Goal: Task Accomplishment & Management: Manage account settings

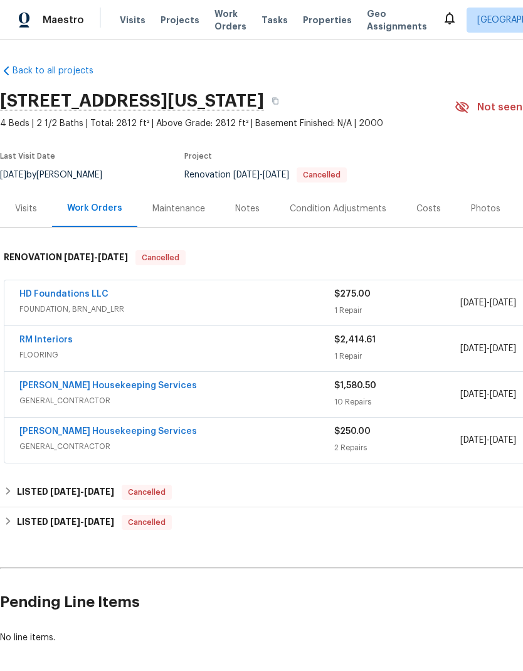
scroll to position [42, 0]
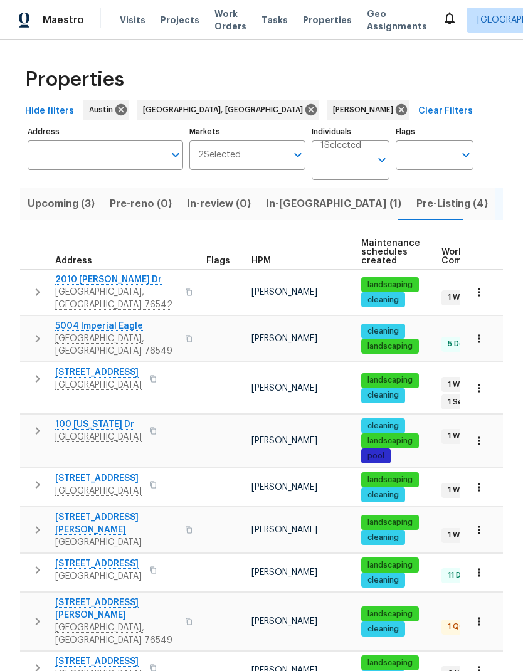
scroll to position [6, 0]
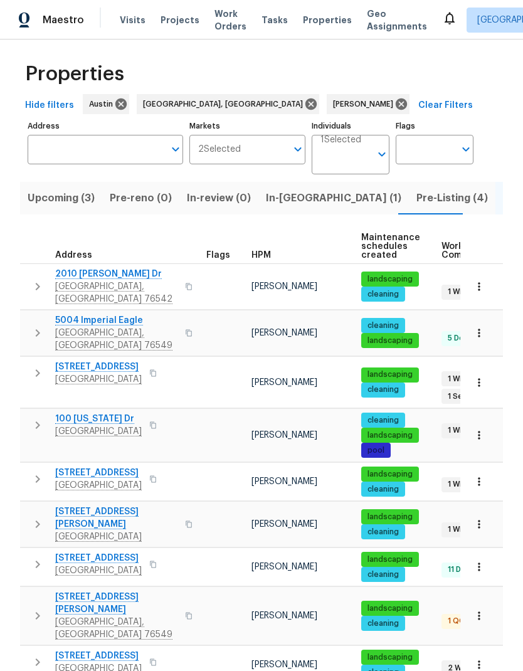
click at [216, 22] on span "Work Orders" at bounding box center [231, 20] width 32 height 25
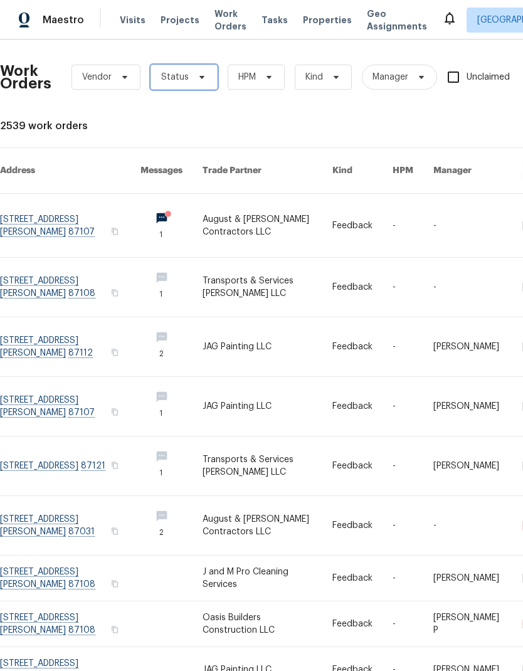
click at [198, 80] on icon at bounding box center [202, 77] width 10 height 10
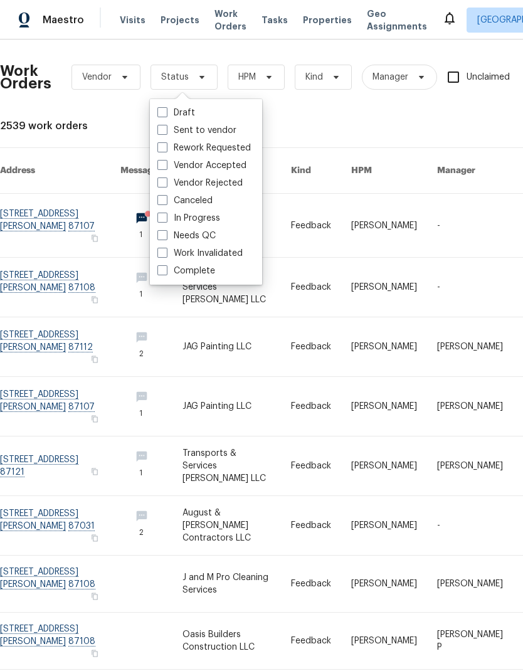
click at [169, 232] on label "Needs QC" at bounding box center [186, 236] width 58 height 13
click at [166, 232] on input "Needs QC" at bounding box center [161, 234] width 8 height 8
checkbox input "true"
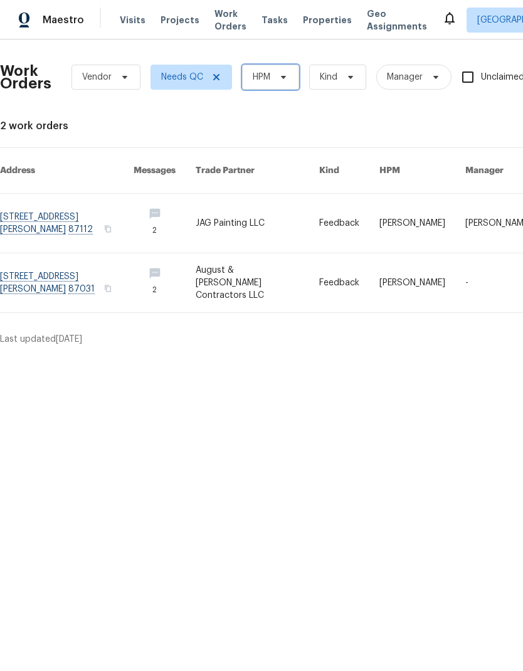
click at [273, 89] on span "HPM" at bounding box center [270, 77] width 57 height 25
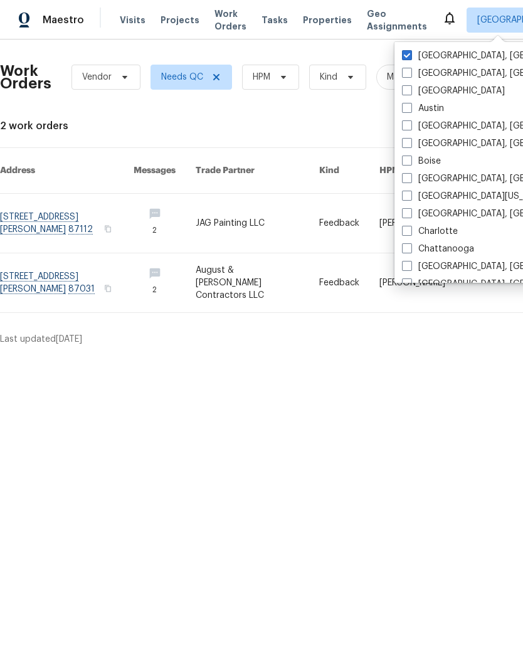
click at [415, 108] on label "Austin" at bounding box center [423, 108] width 42 height 13
click at [410, 108] on input "Austin" at bounding box center [406, 106] width 8 height 8
checkbox input "true"
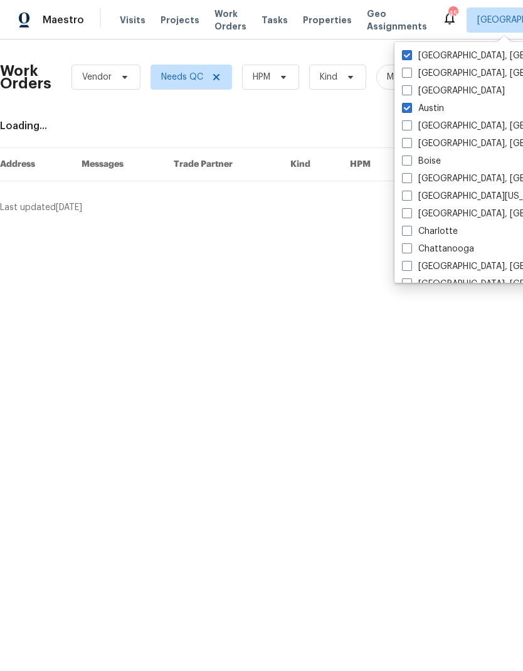
click at [412, 55] on span at bounding box center [407, 55] width 10 height 10
click at [410, 55] on input "Albuquerque, NM" at bounding box center [406, 54] width 8 height 8
checkbox input "false"
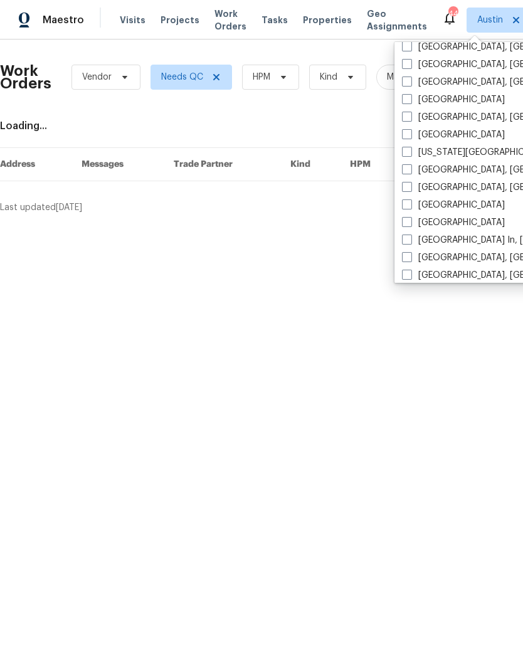
scroll to position [390, 0]
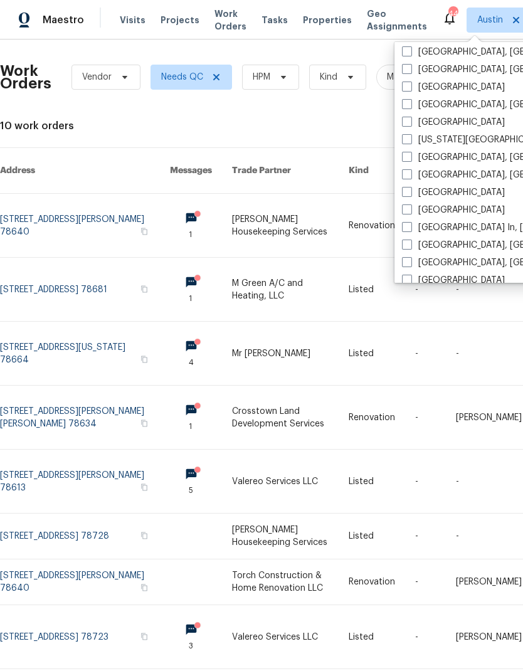
click at [411, 163] on label "Killeen, TX" at bounding box center [499, 157] width 195 height 13
click at [410, 159] on input "Killeen, TX" at bounding box center [406, 155] width 8 height 8
checkbox input "true"
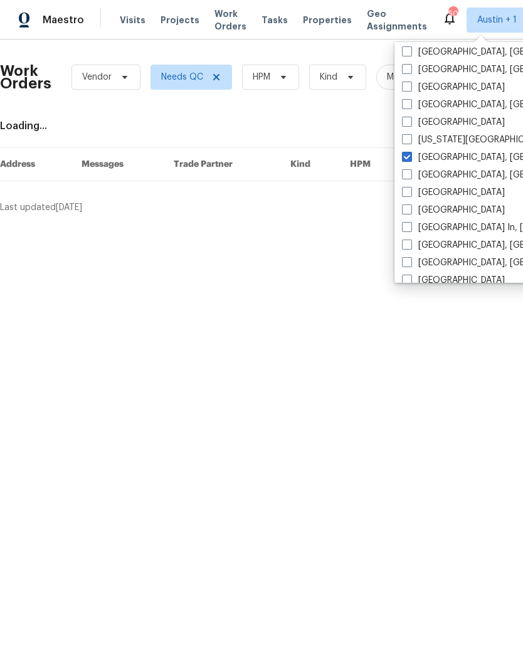
click at [333, 112] on div "Work Orders Vendor Needs QC HPM Kind Manager Unclaimed ​ View Reno Index Loadin…" at bounding box center [354, 132] width 709 height 164
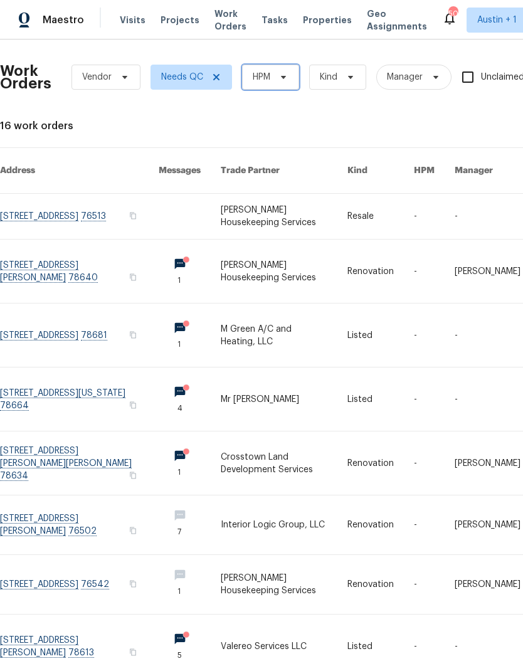
click at [275, 77] on span at bounding box center [282, 77] width 14 height 10
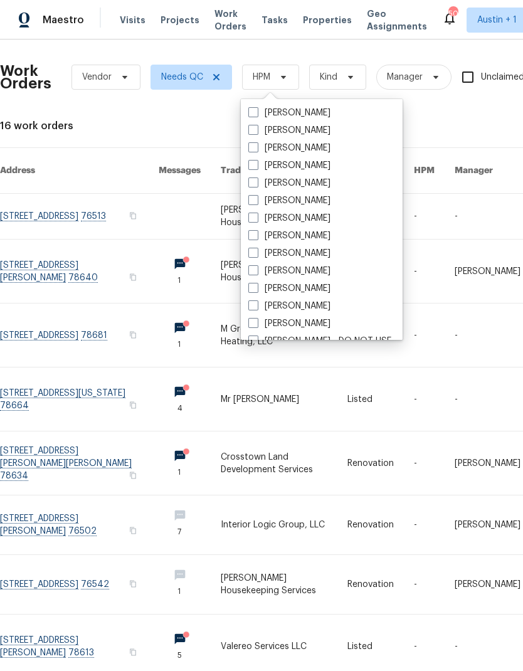
click at [262, 310] on label "[PERSON_NAME]" at bounding box center [289, 306] width 82 height 13
click at [257, 308] on input "[PERSON_NAME]" at bounding box center [252, 304] width 8 height 8
checkbox input "true"
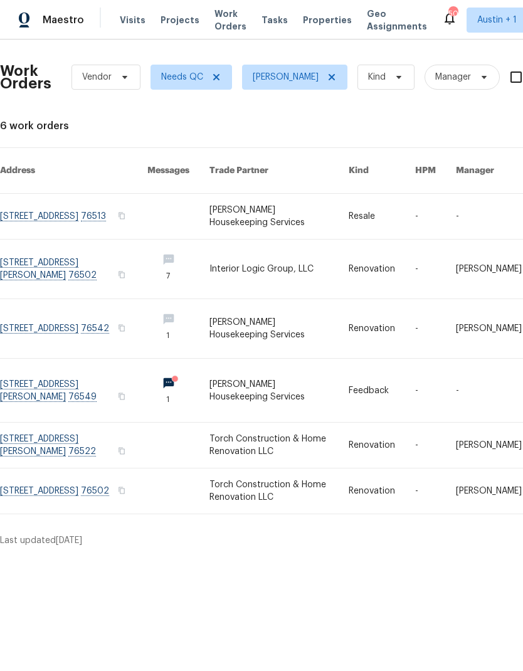
click at [174, 24] on span "Projects" at bounding box center [180, 20] width 39 height 13
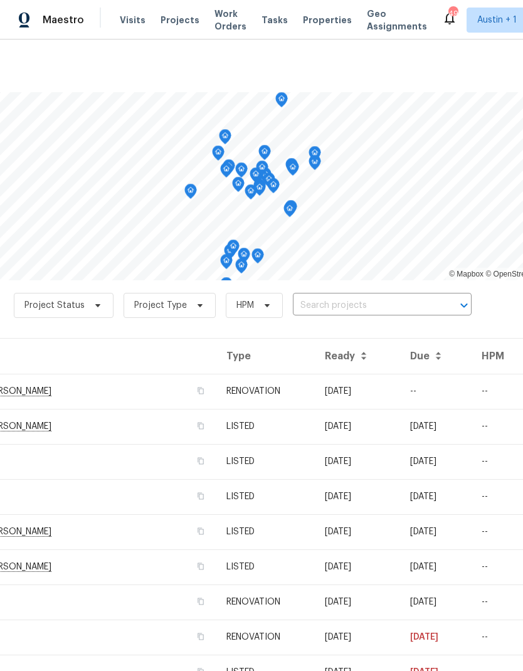
scroll to position [0, 94]
click at [222, 13] on span "Work Orders" at bounding box center [231, 20] width 32 height 25
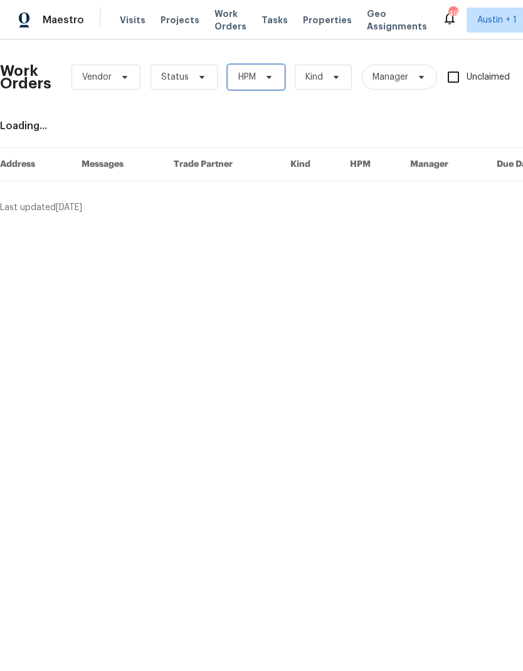
click at [273, 80] on icon at bounding box center [269, 77] width 10 height 10
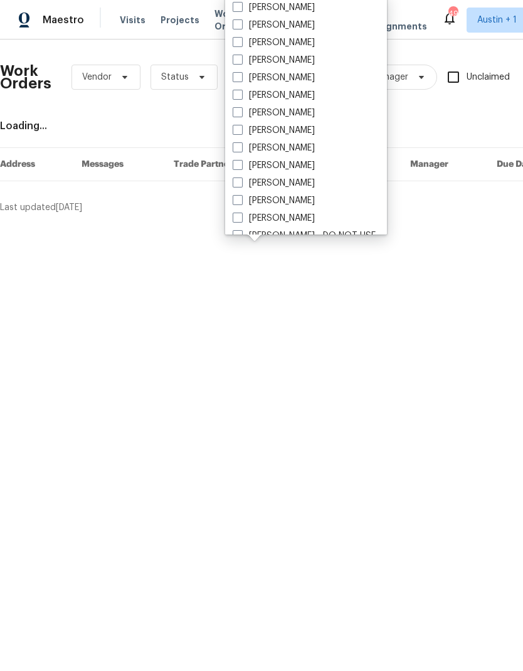
click at [274, 199] on label "[PERSON_NAME]" at bounding box center [274, 201] width 82 height 13
click at [241, 199] on input "[PERSON_NAME]" at bounding box center [237, 199] width 8 height 8
checkbox input "true"
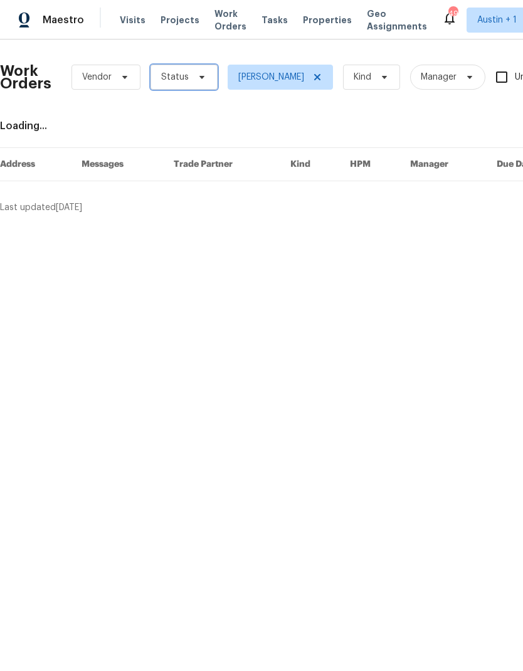
click at [198, 84] on span "Status" at bounding box center [184, 77] width 67 height 25
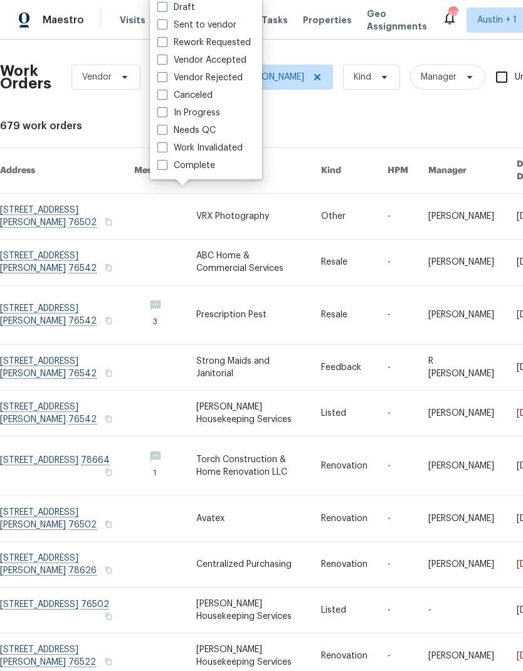
click at [215, 126] on label "Needs QC" at bounding box center [186, 130] width 58 height 13
click at [166, 126] on input "Needs QC" at bounding box center [161, 128] width 8 height 8
checkbox input "true"
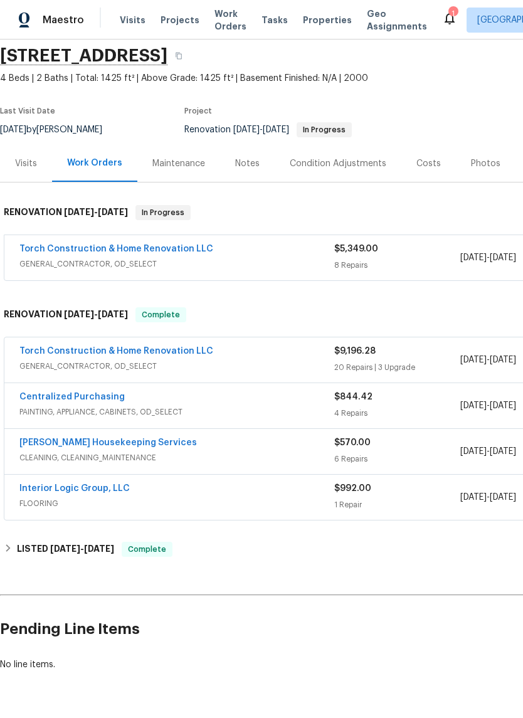
scroll to position [45, 0]
click at [297, 361] on span "GENERAL_CONTRACTOR, OD_SELECT" at bounding box center [176, 366] width 315 height 13
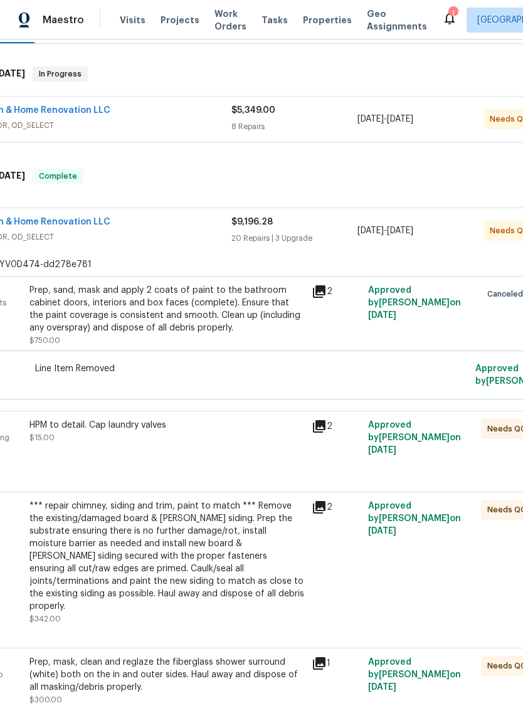
scroll to position [187, 93]
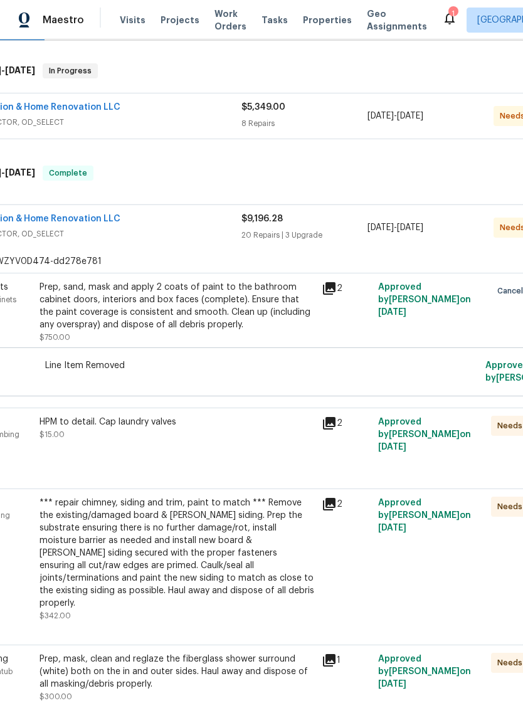
click at [236, 439] on div "HPM to detail. Cap laundry valves $15.00" at bounding box center [177, 428] width 275 height 25
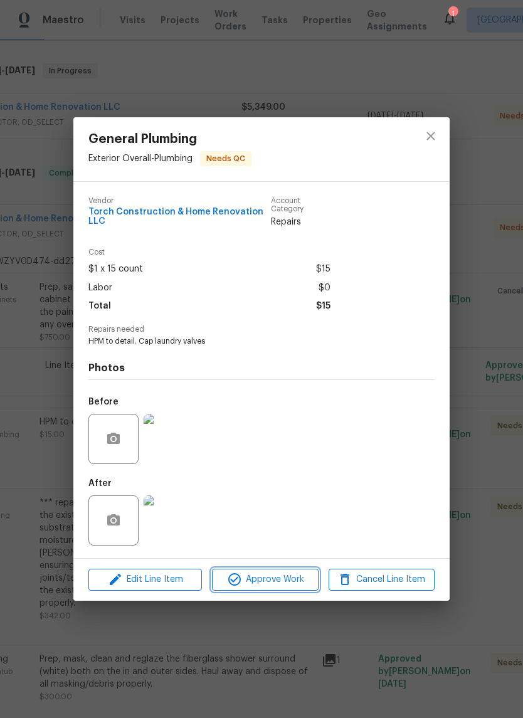
click at [280, 585] on span "Approve Work" at bounding box center [265, 580] width 99 height 16
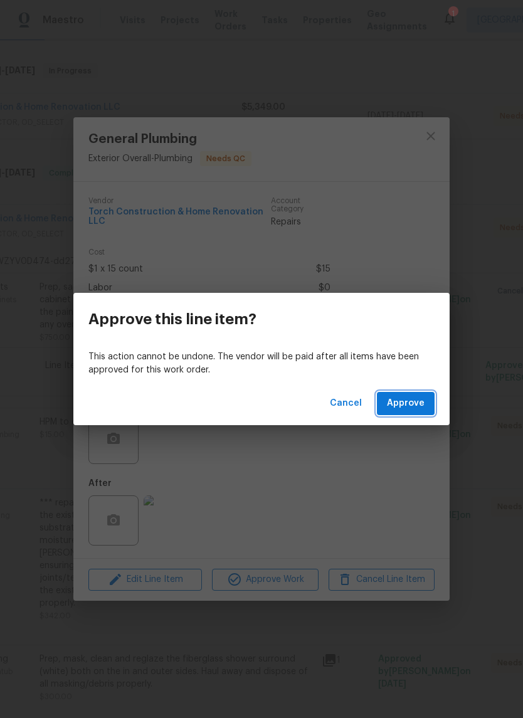
click at [395, 408] on span "Approve" at bounding box center [406, 404] width 38 height 16
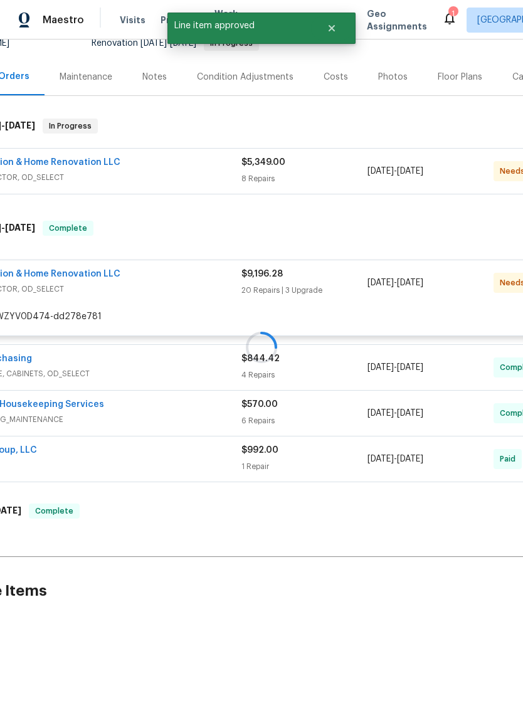
scroll to position [100, 93]
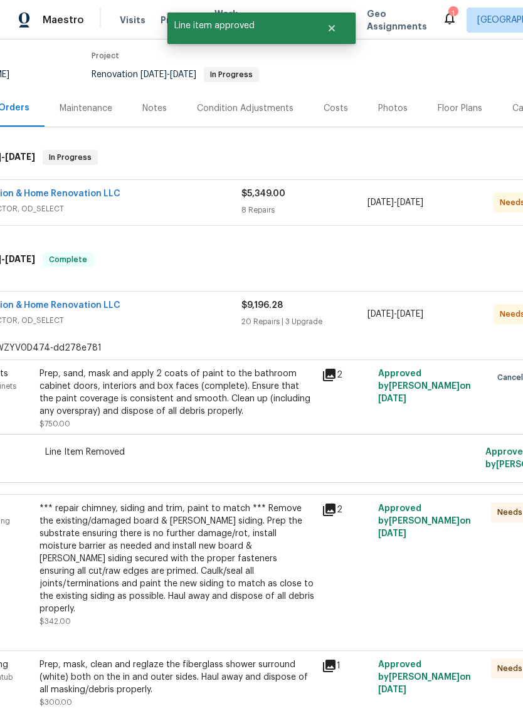
click at [267, 417] on div "Prep, sand, mask and apply 2 coats of paint to the bathroom cabinet doors, inte…" at bounding box center [177, 393] width 275 height 50
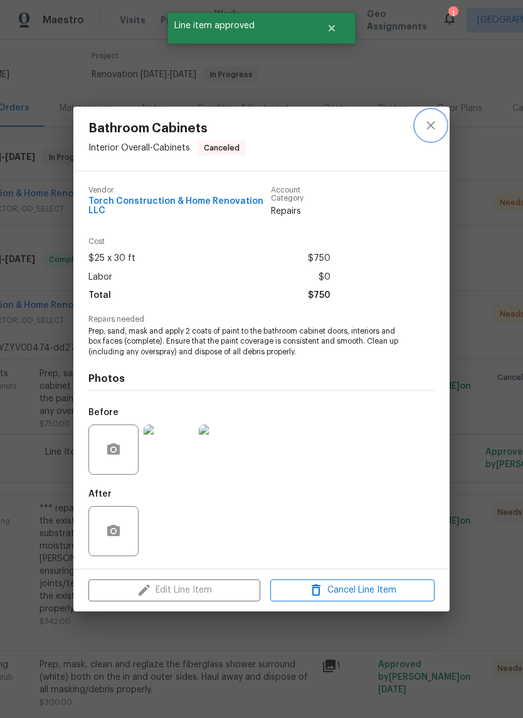
click at [431, 127] on icon "close" at bounding box center [431, 125] width 15 height 15
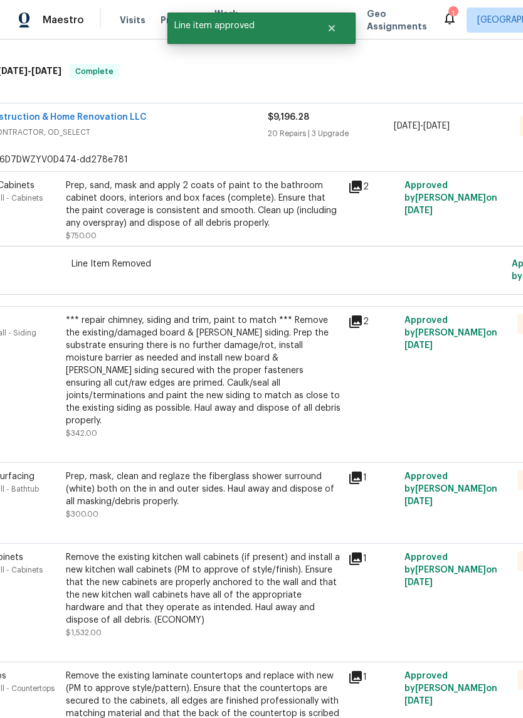
scroll to position [304, 63]
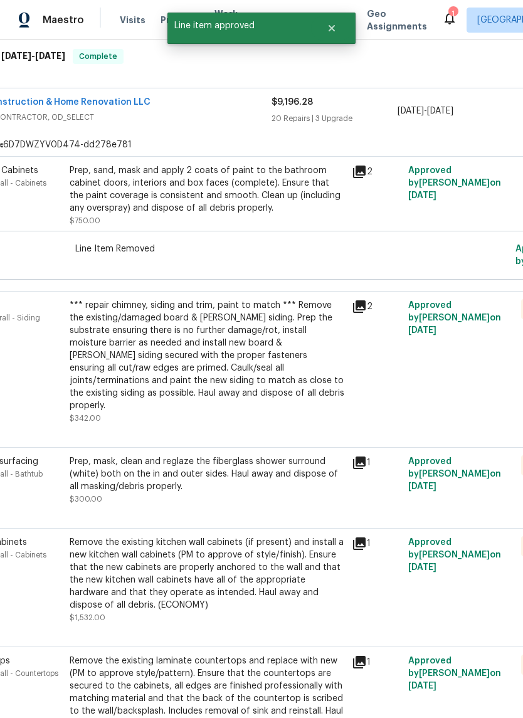
click at [282, 362] on div "*** repair chimney, siding and trim, paint to match *** Remove the existing/dam…" at bounding box center [207, 355] width 275 height 113
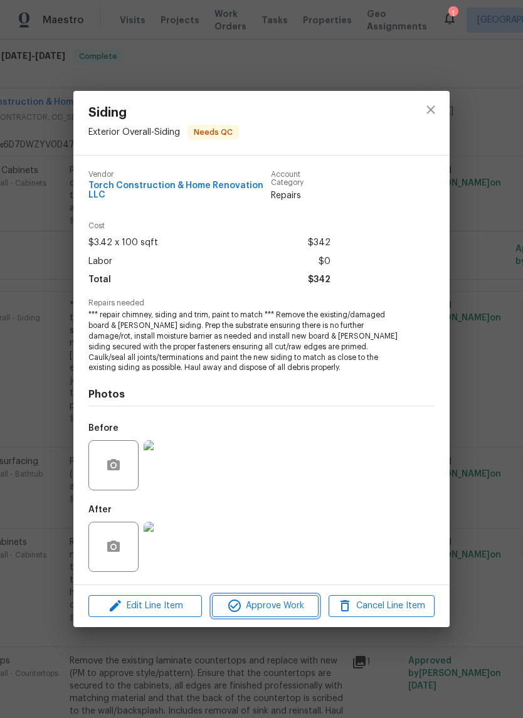
click at [298, 603] on span "Approve Work" at bounding box center [265, 607] width 99 height 16
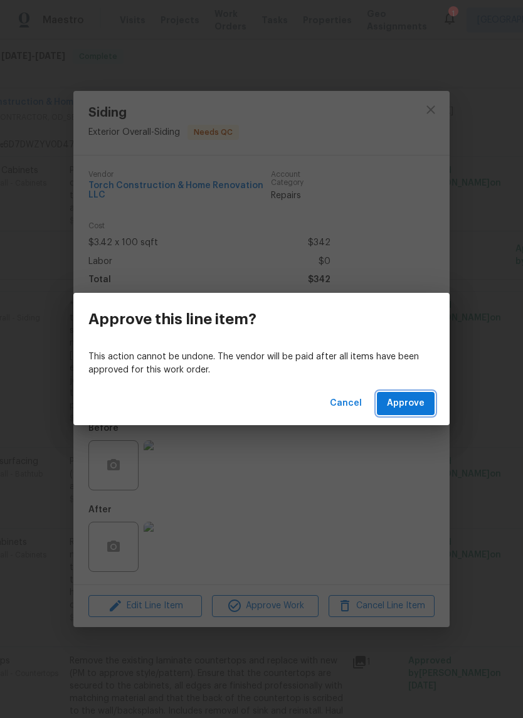
click at [408, 406] on span "Approve" at bounding box center [406, 404] width 38 height 16
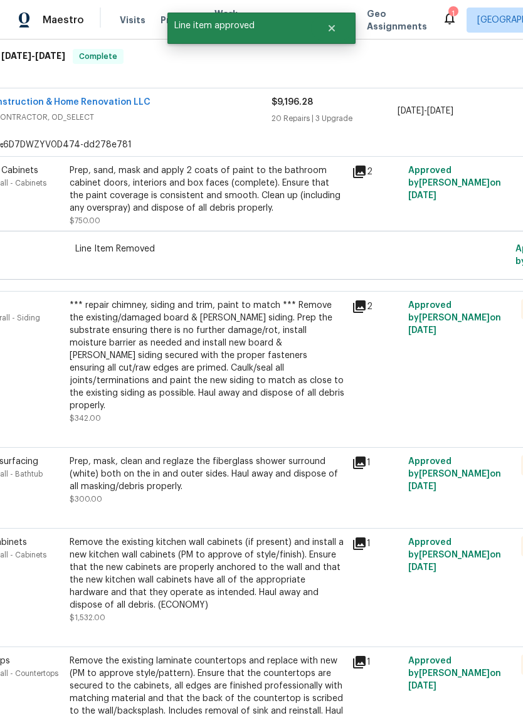
scroll to position [100, 63]
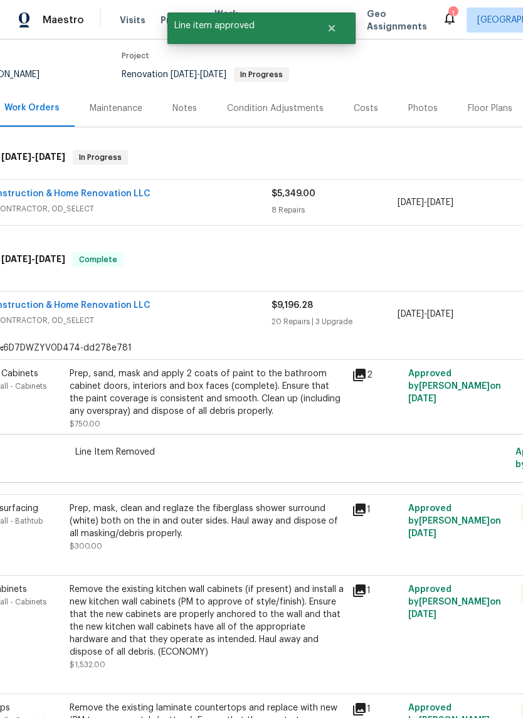
click at [260, 400] on div "Prep, sand, mask and apply 2 coats of paint to the bathroom cabinet doors, inte…" at bounding box center [207, 393] width 275 height 50
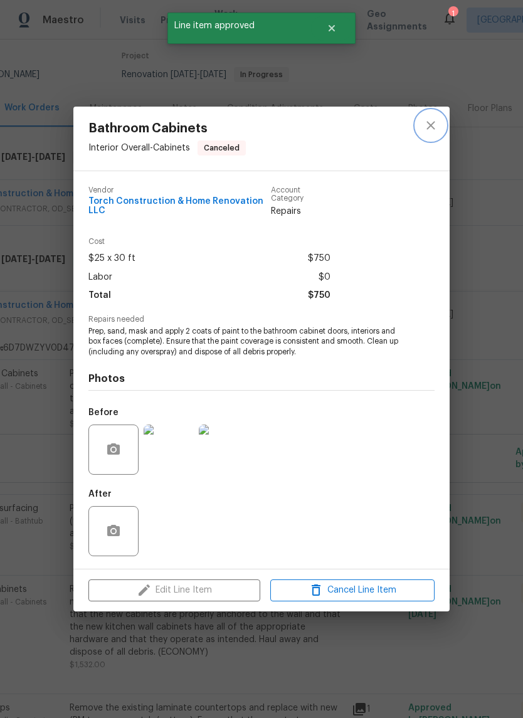
click at [432, 131] on icon "close" at bounding box center [431, 125] width 15 height 15
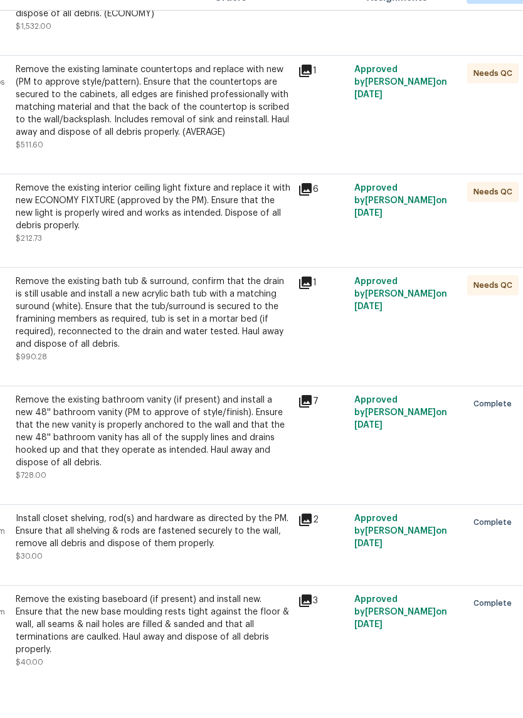
scroll to position [713, 123]
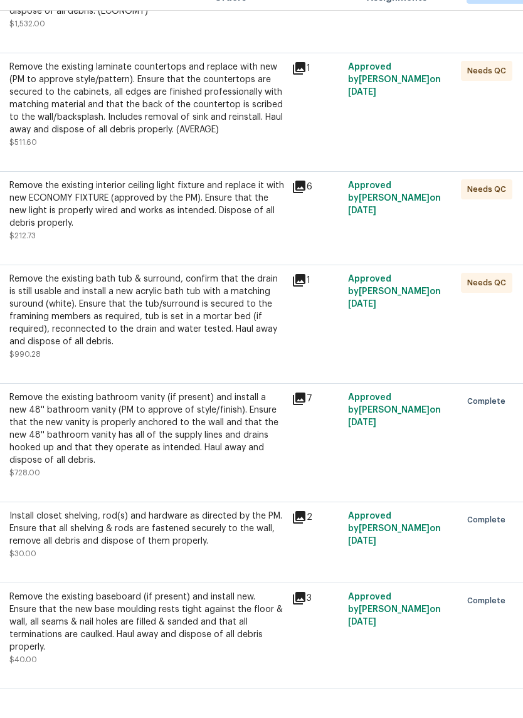
click at [230, 309] on div "Remove the existing bath tub & surround, confirm that the drain is still usable…" at bounding box center [146, 339] width 275 height 75
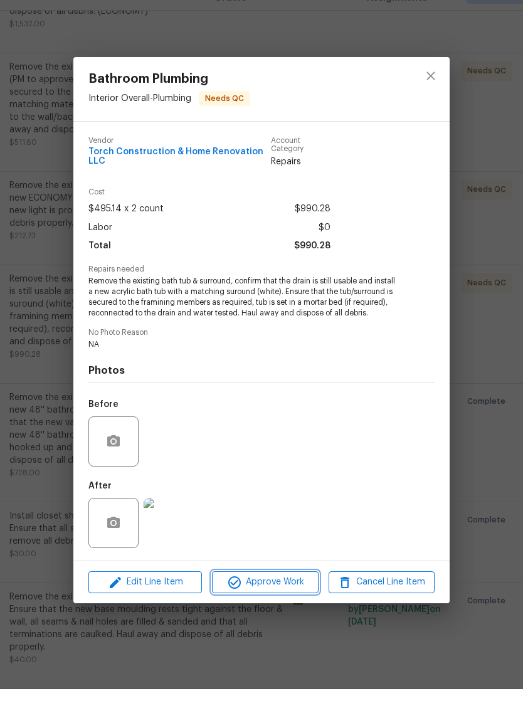
click at [289, 604] on span "Approve Work" at bounding box center [265, 612] width 99 height 16
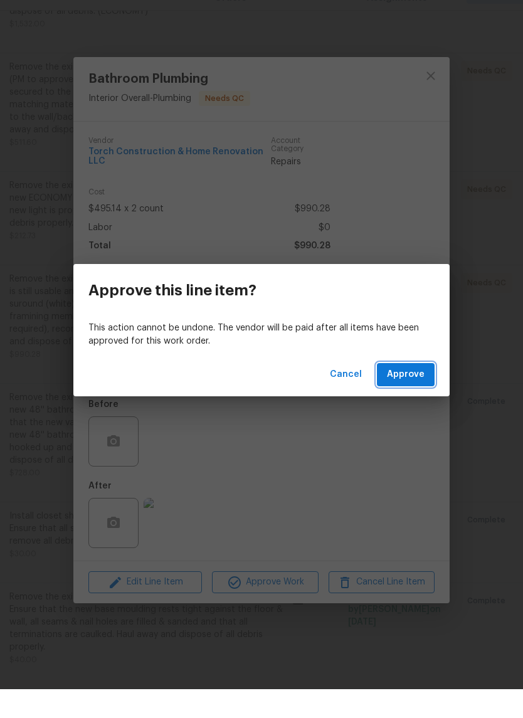
click at [410, 396] on span "Approve" at bounding box center [406, 404] width 38 height 16
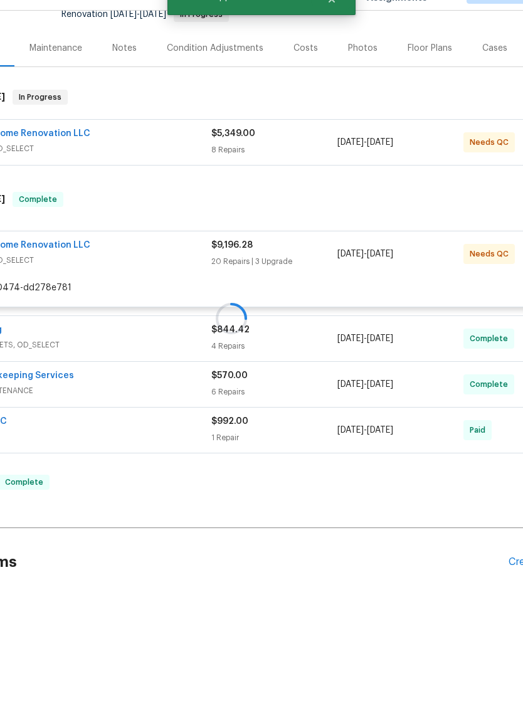
scroll to position [100, 123]
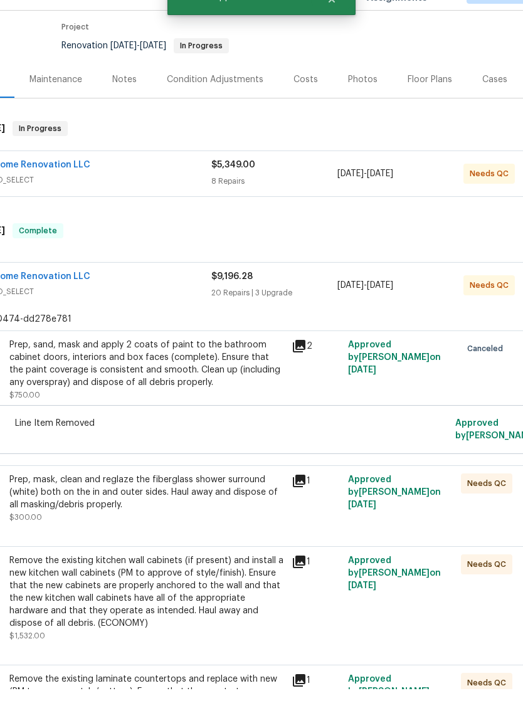
click at [237, 510] on div "Prep, mask, clean and reglaze the fiberglass shower surround (white) both on th…" at bounding box center [146, 522] width 275 height 38
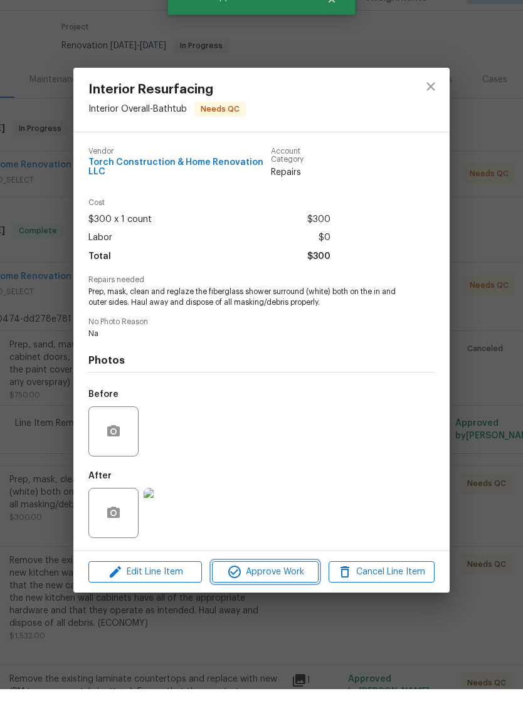
click at [272, 594] on span "Approve Work" at bounding box center [265, 602] width 99 height 16
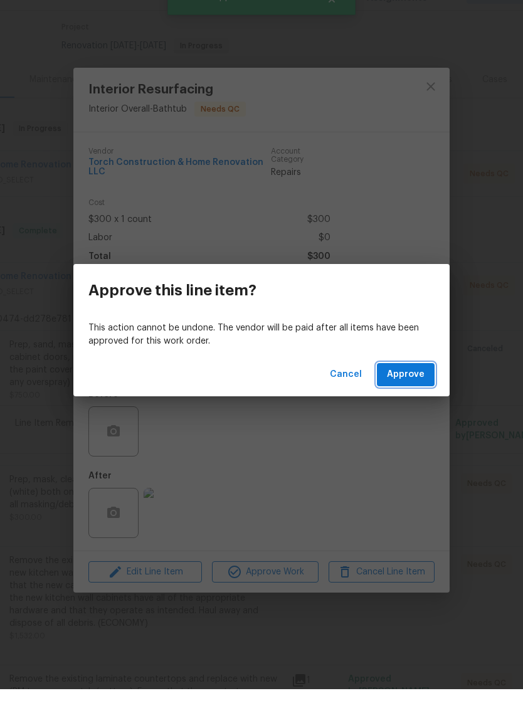
click at [410, 392] on button "Approve" at bounding box center [406, 403] width 58 height 23
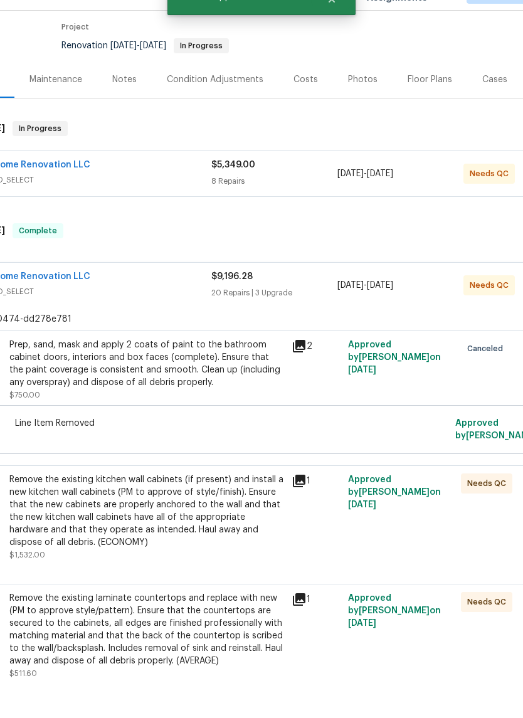
click at [211, 525] on div "Remove the existing kitchen wall cabinets (if present) and install a new kitche…" at bounding box center [146, 540] width 275 height 75
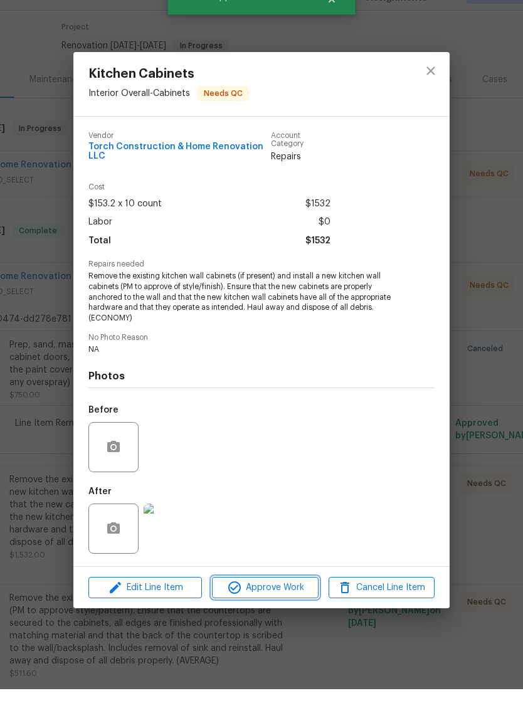
click at [280, 609] on span "Approve Work" at bounding box center [265, 617] width 99 height 16
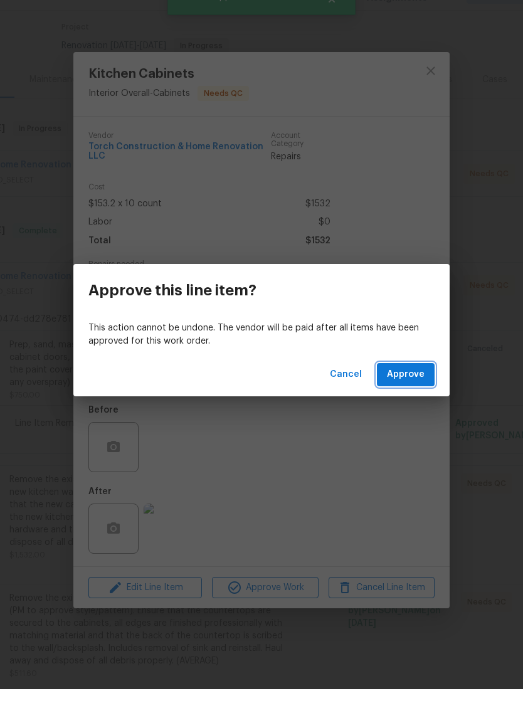
click at [402, 392] on button "Approve" at bounding box center [406, 403] width 58 height 23
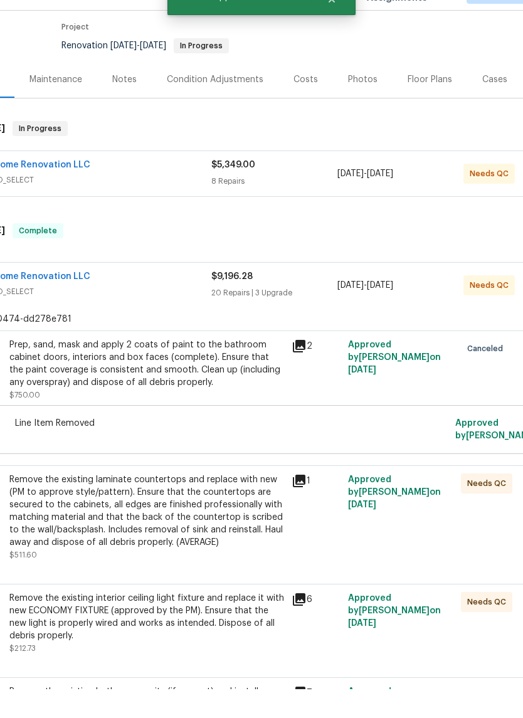
click at [225, 515] on div "Remove the existing laminate countertops and replace with new (PM to approve st…" at bounding box center [146, 540] width 275 height 75
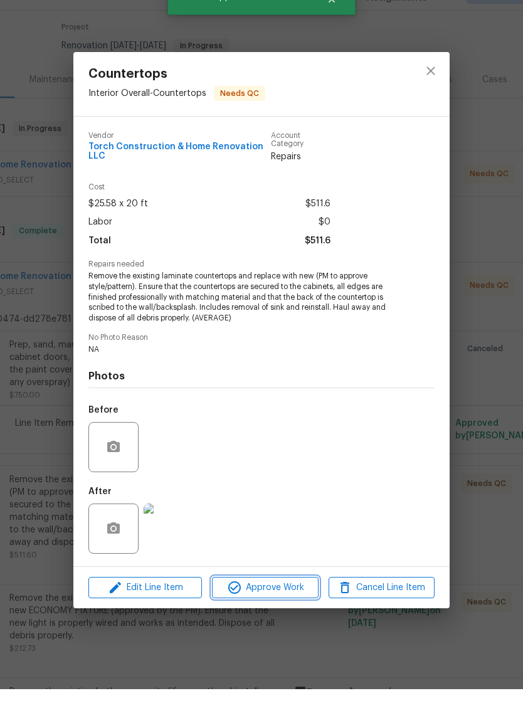
click at [279, 609] on span "Approve Work" at bounding box center [265, 617] width 99 height 16
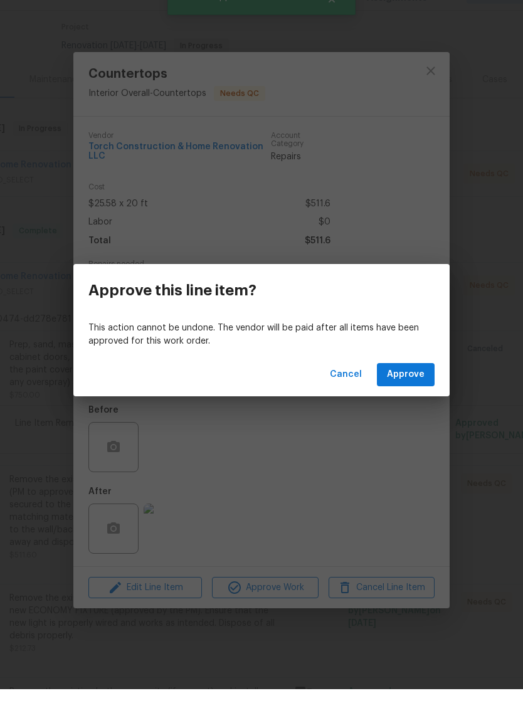
click at [418, 392] on button "Approve" at bounding box center [406, 403] width 58 height 23
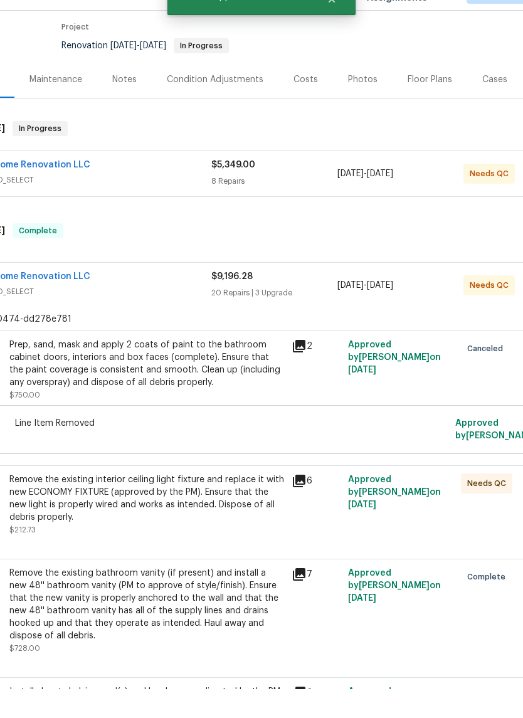
click at [216, 505] on div "Remove the existing interior ceiling light fixture and replace it with new ECON…" at bounding box center [146, 528] width 275 height 50
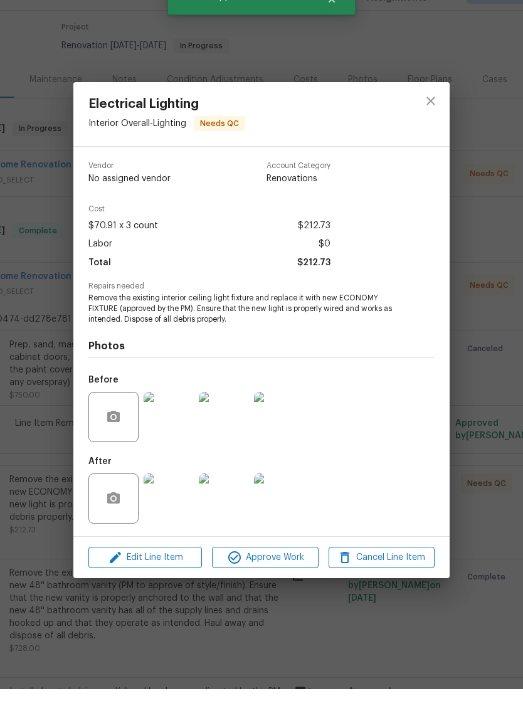
click at [284, 576] on button "Approve Work" at bounding box center [265, 587] width 106 height 22
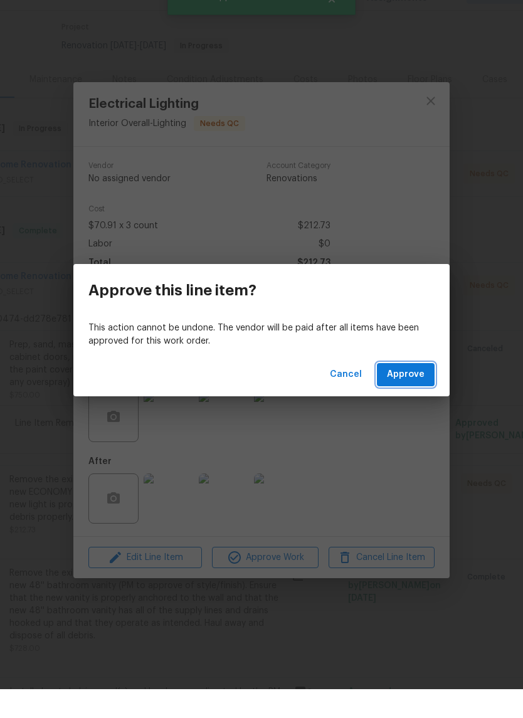
click at [408, 396] on span "Approve" at bounding box center [406, 404] width 38 height 16
click at [405, 396] on span "Loading..." at bounding box center [403, 404] width 43 height 16
click at [341, 610] on div "Approve this line item? This action cannot be undone. The vendor will be paid a…" at bounding box center [261, 359] width 523 height 718
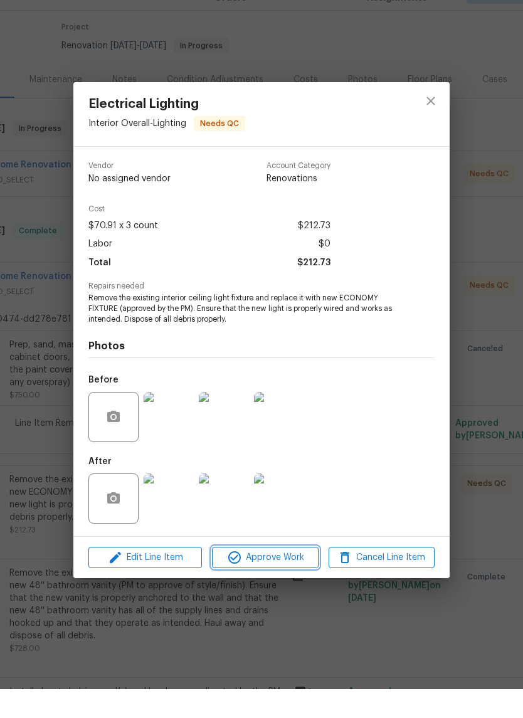
click at [285, 579] on span "Approve Work" at bounding box center [265, 587] width 99 height 16
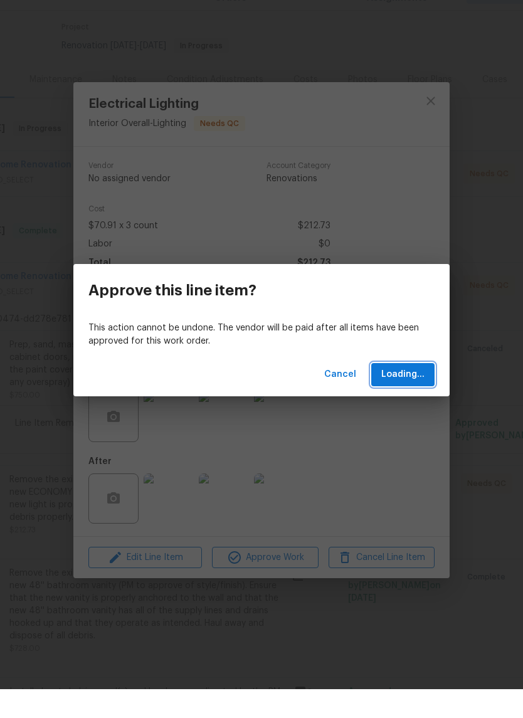
click at [402, 396] on span "Loading..." at bounding box center [403, 404] width 43 height 16
click at [467, 56] on div "Approve this line item? This action cannot be undone. The vendor will be paid a…" at bounding box center [261, 359] width 523 height 718
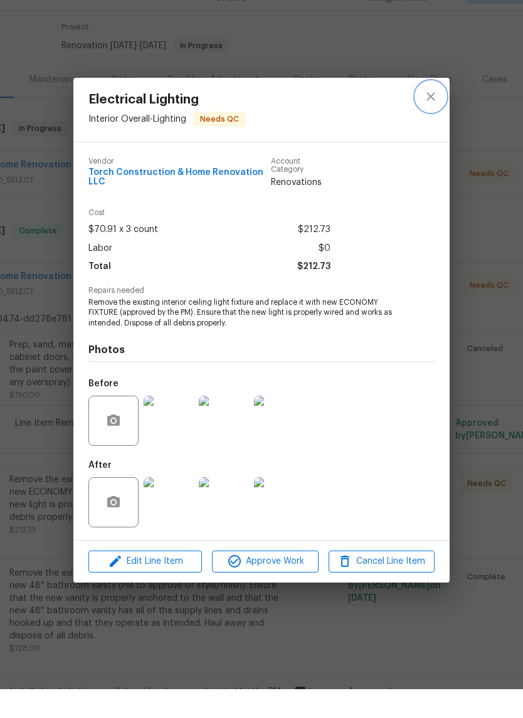
click at [433, 110] on button "close" at bounding box center [431, 125] width 30 height 30
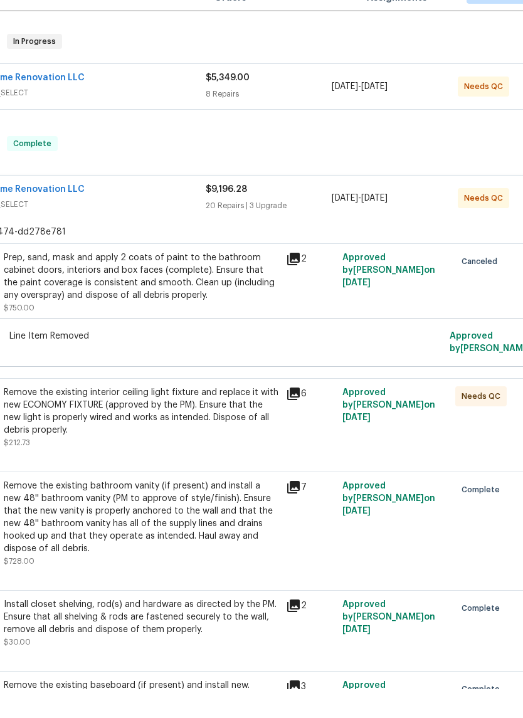
scroll to position [271, 114]
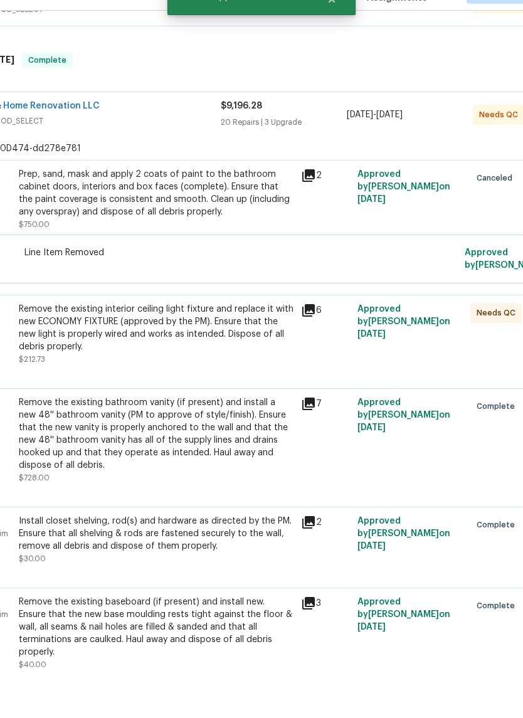
click at [257, 97] on div "RENOVATION 7/14/25 - 7/19/25 Complete" at bounding box center [241, 89] width 702 height 15
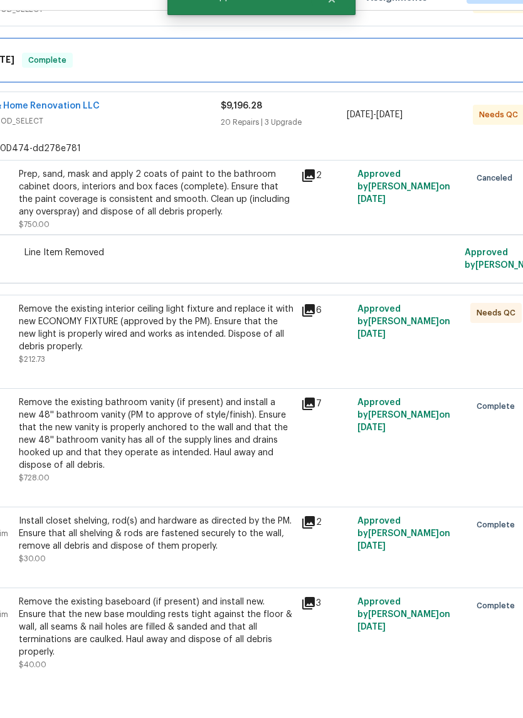
scroll to position [0, 114]
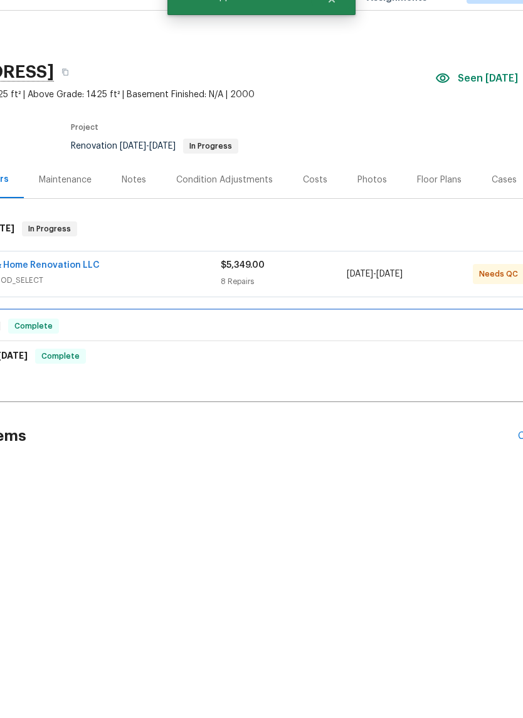
click at [275, 348] on div "LISTED 7/31/25 - 8/1/25 Complete" at bounding box center [241, 355] width 702 height 15
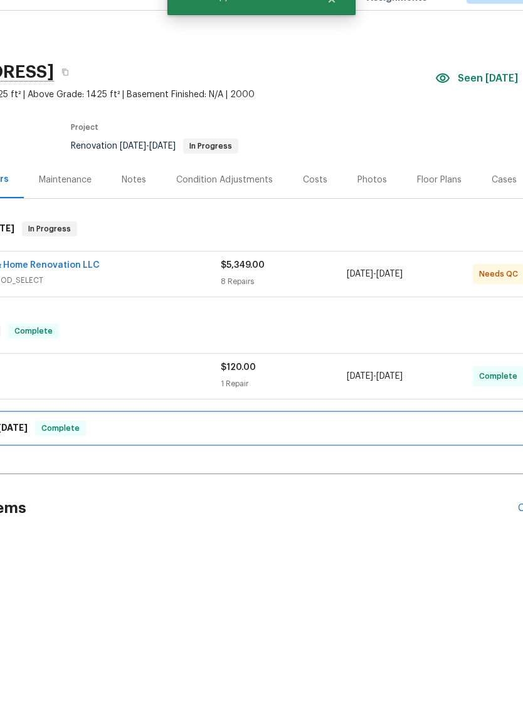
click at [260, 450] on div "RENOVATION 7/14/25 - 7/19/25 Complete" at bounding box center [241, 457] width 702 height 15
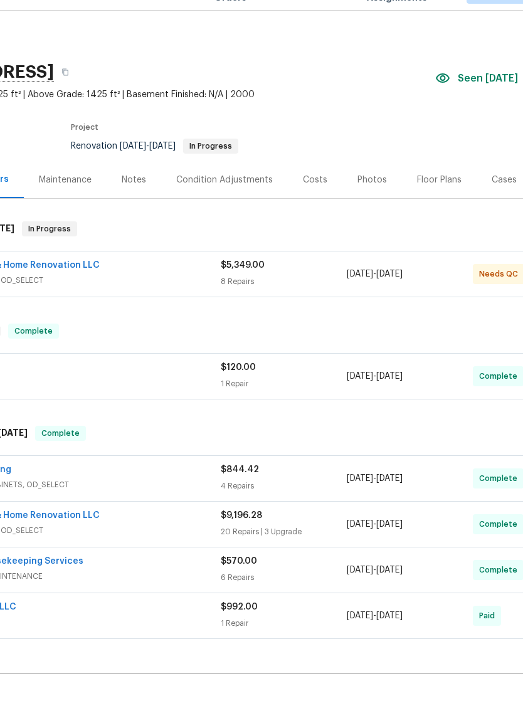
click at [191, 288] on div "Torch Construction & Home Renovation LLC" at bounding box center [63, 295] width 315 height 15
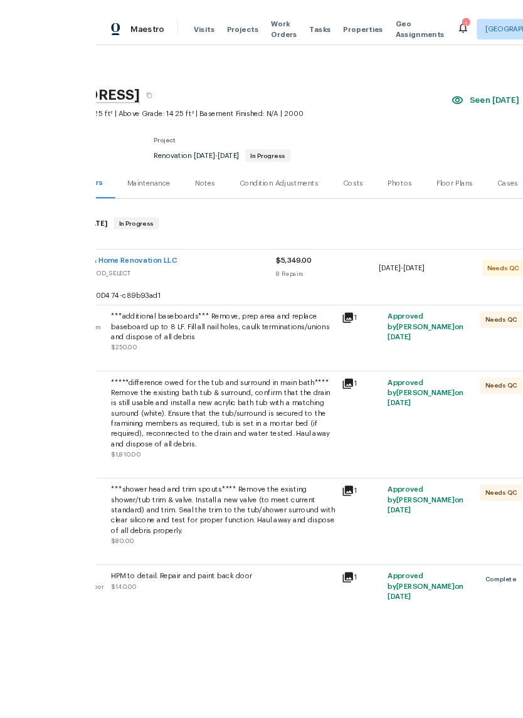
scroll to position [31, 0]
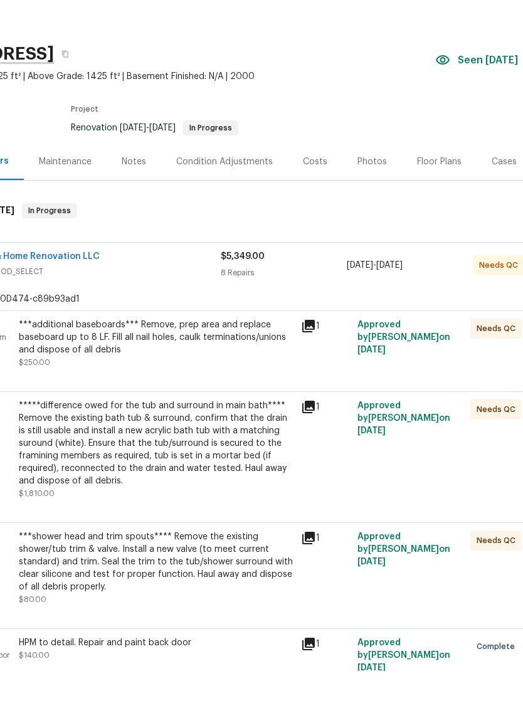
click at [257, 314] on div "8 Repairs" at bounding box center [284, 320] width 126 height 13
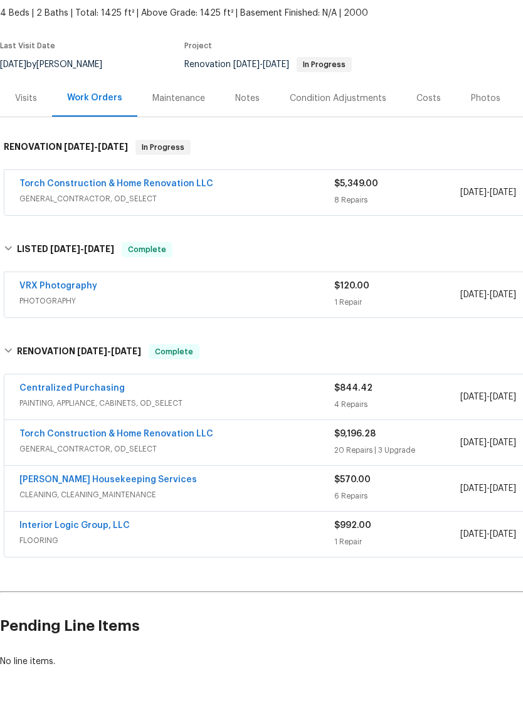
scroll to position [64, 0]
click at [301, 489] on span "GENERAL_CONTRACTOR, OD_SELECT" at bounding box center [176, 495] width 315 height 13
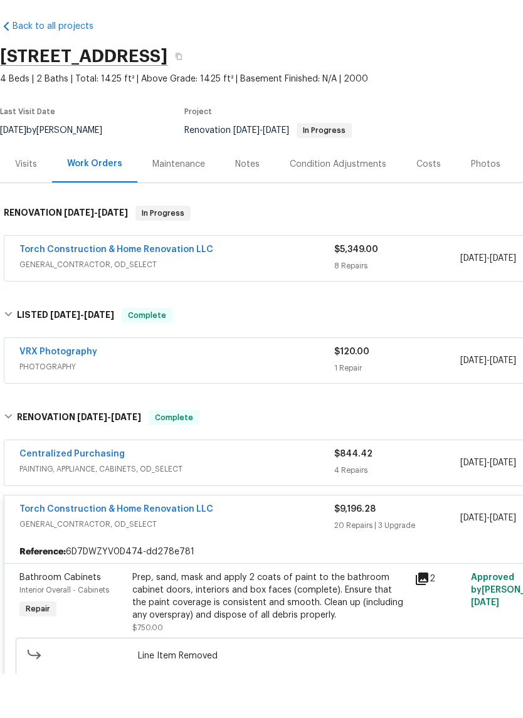
scroll to position [0, 0]
click at [279, 508] on span "PAINTING, APPLIANCE, CABINETS, OD_SELECT" at bounding box center [176, 514] width 315 height 13
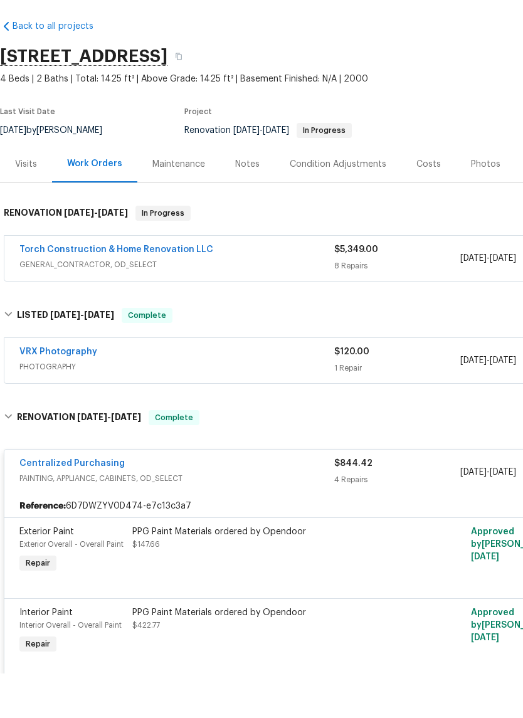
click at [257, 303] on span "GENERAL_CONTRACTOR, OD_SELECT" at bounding box center [176, 309] width 315 height 13
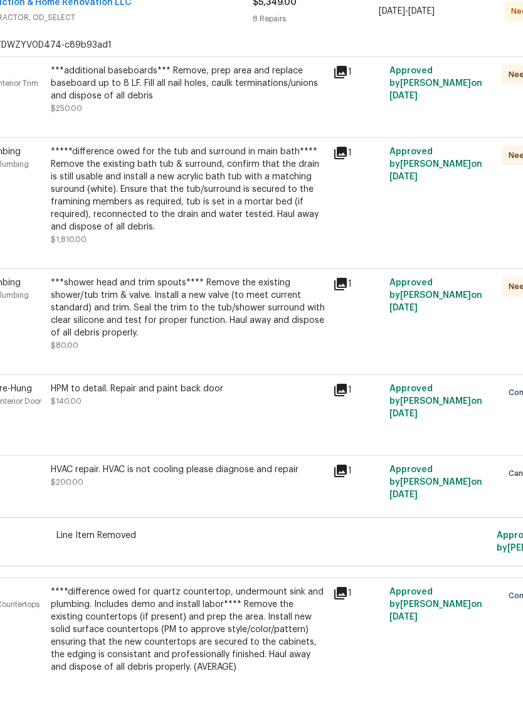
click at [238, 321] on div "***shower head and trim spouts**** Remove the existing shower/tub trim & valve.…" at bounding box center [188, 352] width 275 height 63
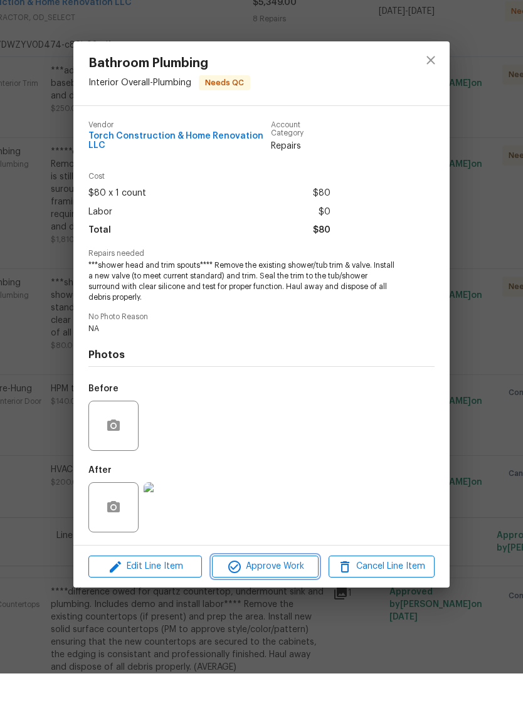
click at [284, 604] on span "Approve Work" at bounding box center [265, 612] width 99 height 16
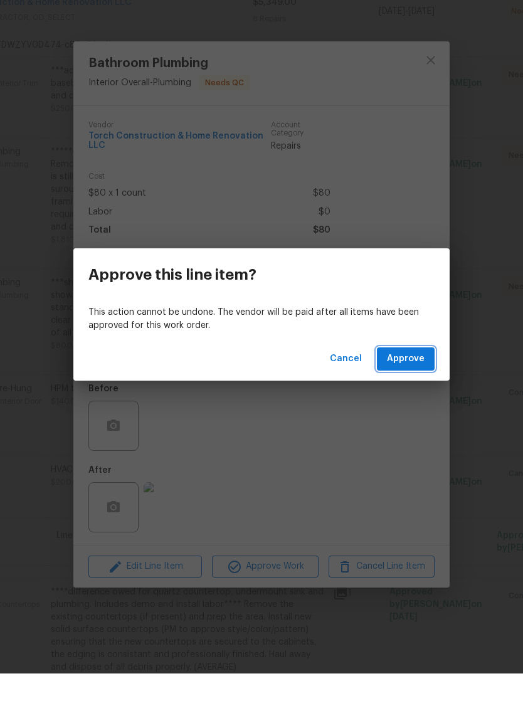
click at [404, 392] on button "Approve" at bounding box center [406, 403] width 58 height 23
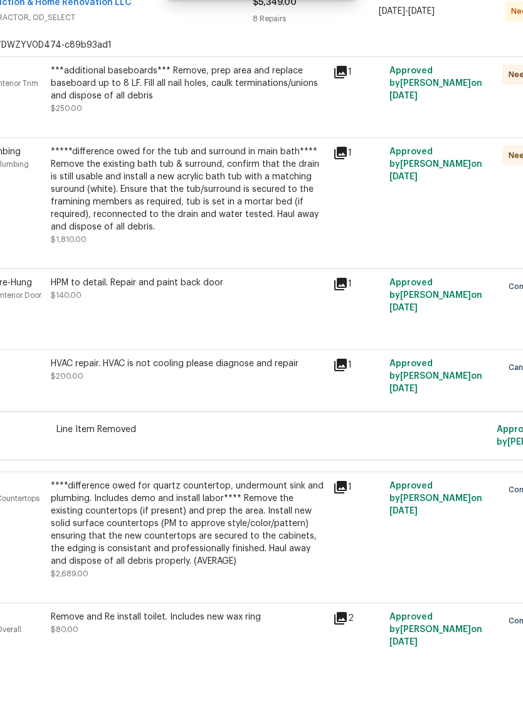
click at [286, 190] on div "*****difference owed for the tub and surround in main bath**** Remove the exist…" at bounding box center [188, 234] width 275 height 88
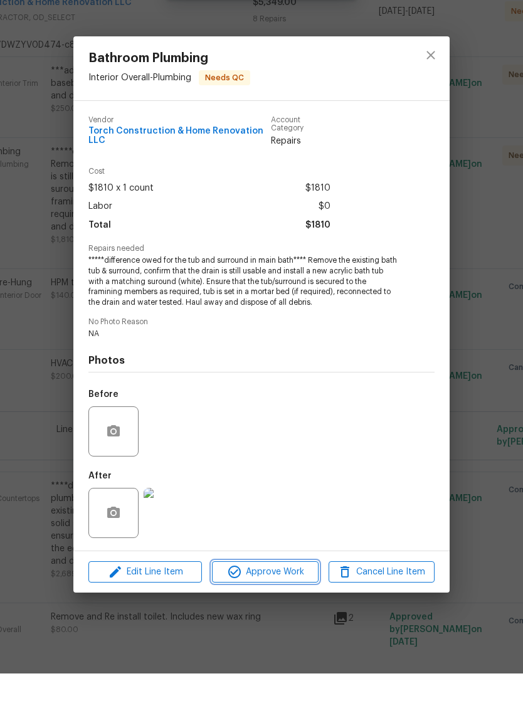
click at [270, 609] on span "Approve Work" at bounding box center [265, 617] width 99 height 16
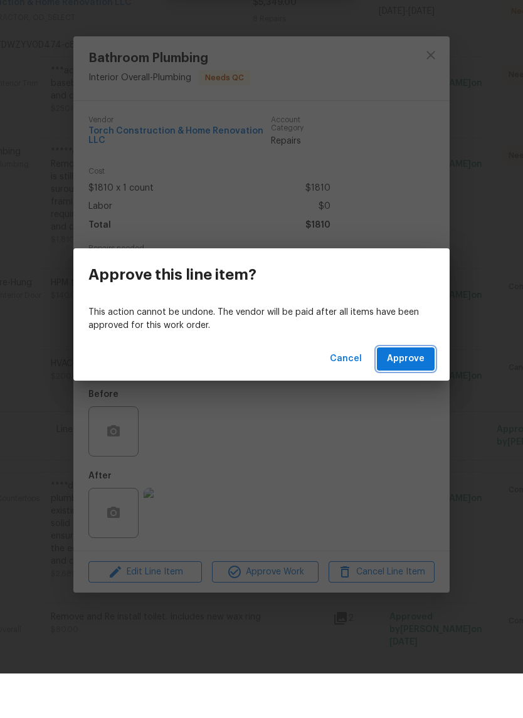
click at [383, 392] on button "Approve" at bounding box center [406, 403] width 58 height 23
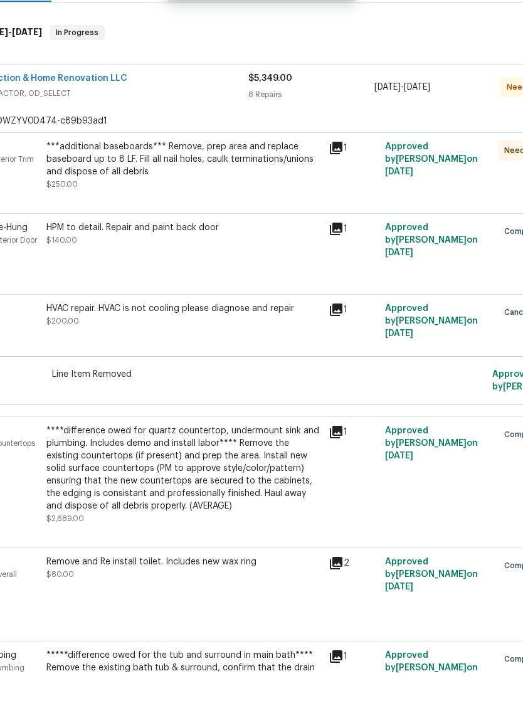
scroll to position [136, 88]
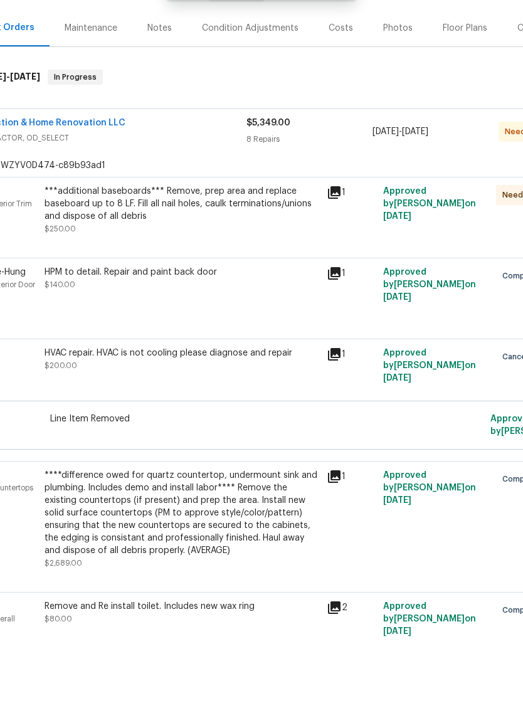
click at [255, 230] on div "***additional baseboards*** Remove, prep area and replace baseboard up to 8 LF.…" at bounding box center [182, 249] width 275 height 38
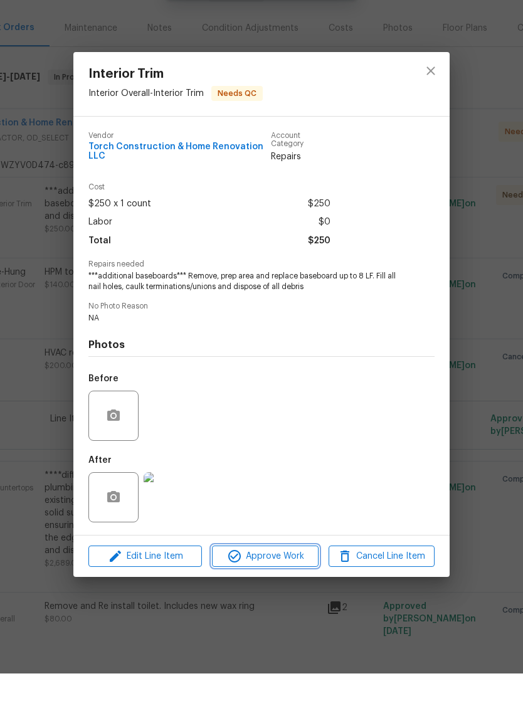
click at [281, 594] on span "Approve Work" at bounding box center [265, 602] width 99 height 16
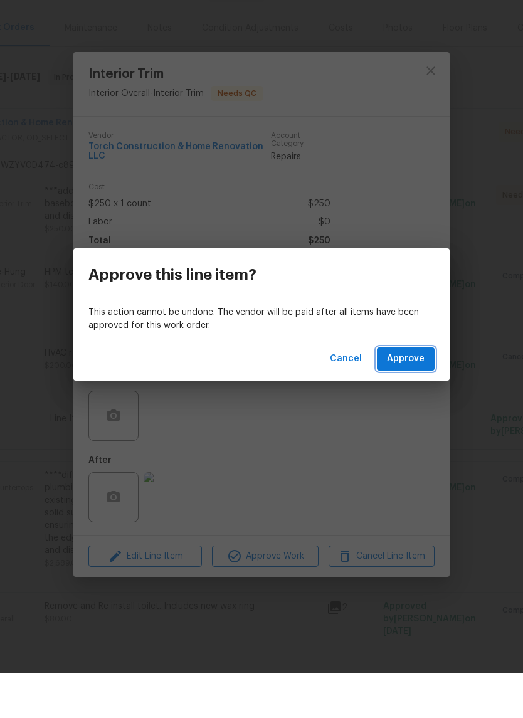
click at [405, 396] on span "Approve" at bounding box center [406, 404] width 38 height 16
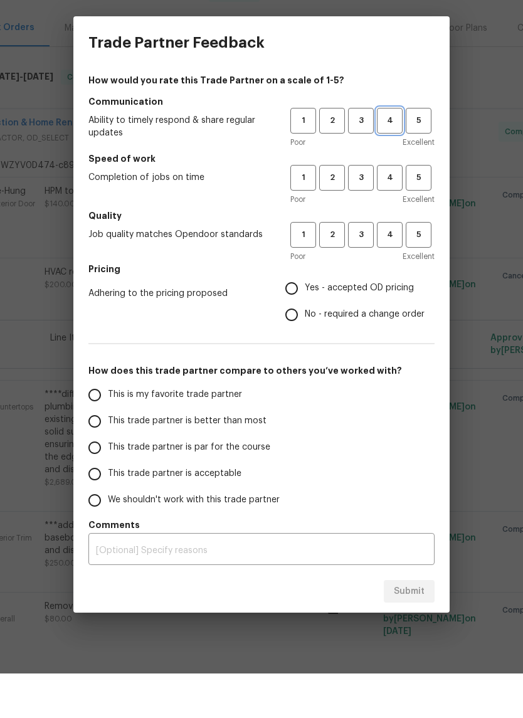
click at [382, 158] on span "4" at bounding box center [389, 165] width 23 height 14
click at [364, 210] on button "3" at bounding box center [361, 223] width 26 height 26
click at [361, 158] on span "3" at bounding box center [361, 165] width 23 height 14
click at [378, 267] on button "4" at bounding box center [390, 280] width 26 height 26
click at [301, 320] on input "Yes - accepted OD pricing" at bounding box center [292, 333] width 26 height 26
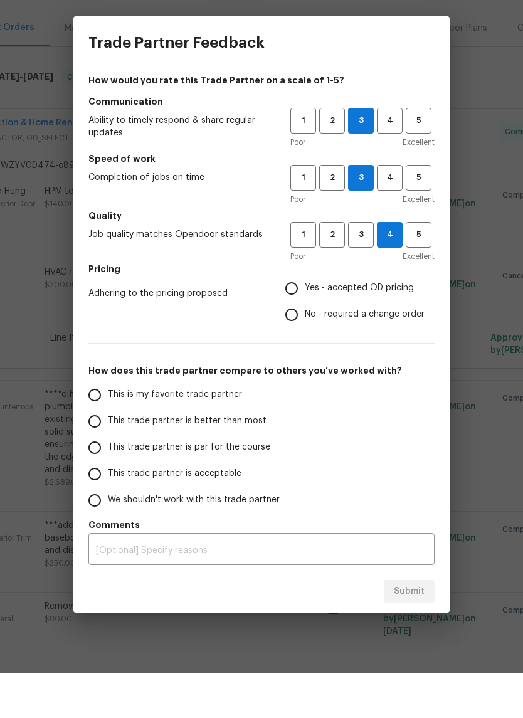
radio input "true"
click at [359, 272] on span "3" at bounding box center [361, 279] width 23 height 14
click at [106, 479] on input "This trade partner is par for the course" at bounding box center [95, 492] width 26 height 26
click at [411, 629] on span "Submit" at bounding box center [409, 637] width 31 height 16
radio input "true"
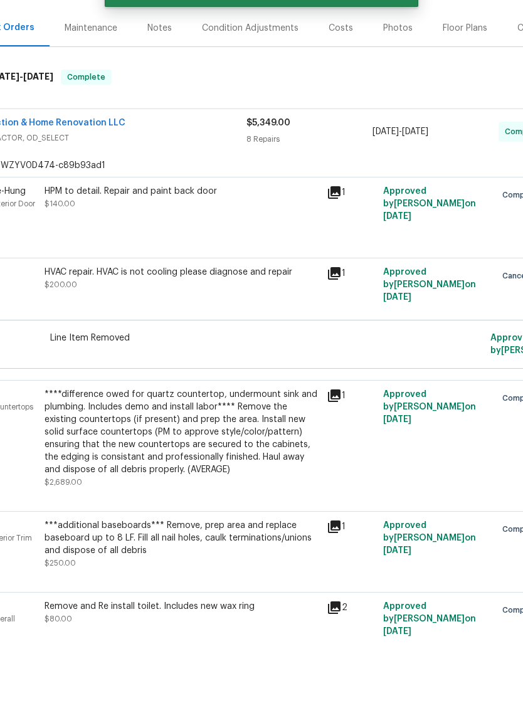
click at [206, 176] on span "GENERAL_CONTRACTOR, OD_SELECT" at bounding box center [89, 182] width 315 height 13
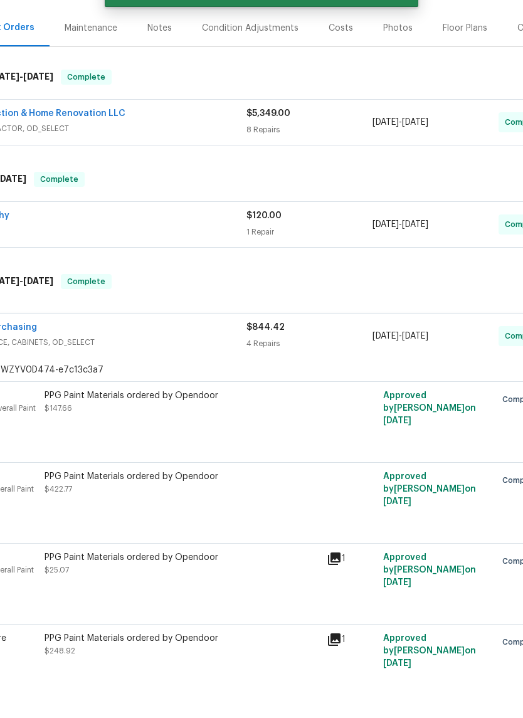
click at [192, 381] on span "PAINTING, APPLIANCE, CABINETS, OD_SELECT" at bounding box center [89, 387] width 315 height 13
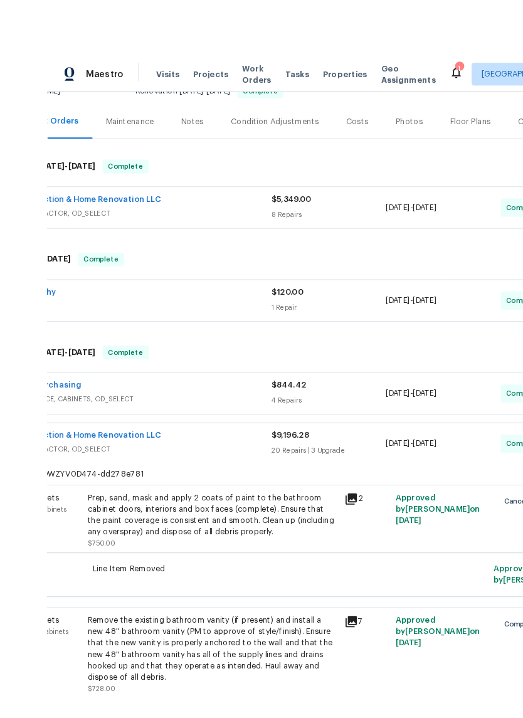
scroll to position [28, 0]
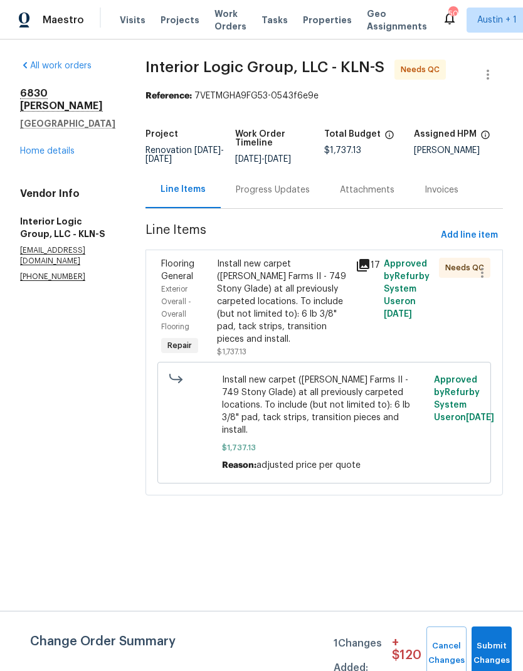
click at [66, 147] on link "Home details" at bounding box center [47, 151] width 55 height 9
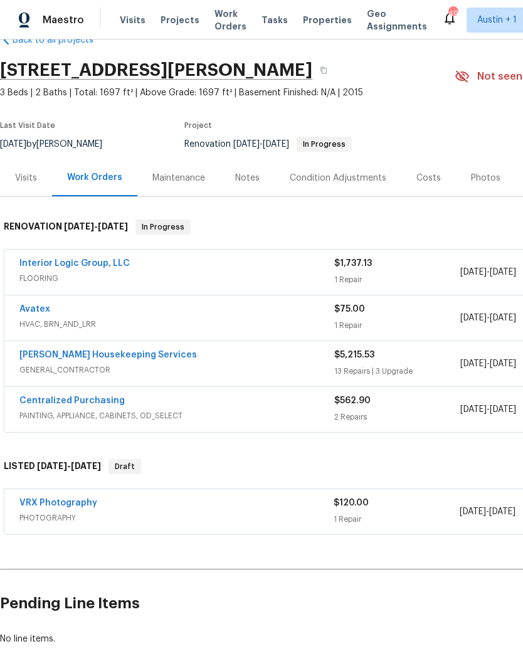
scroll to position [31, 0]
click at [208, 267] on div "Interior Logic Group, LLC" at bounding box center [176, 264] width 315 height 15
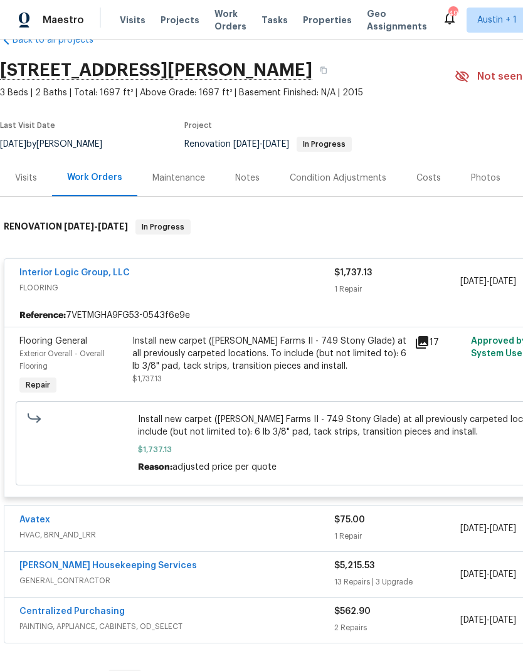
click at [422, 346] on icon at bounding box center [422, 342] width 13 height 13
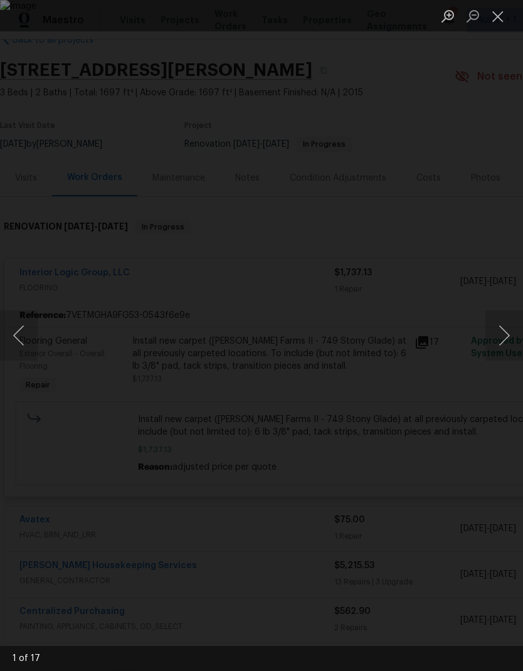
click at [504, 331] on button "Next image" at bounding box center [505, 336] width 38 height 50
click at [501, 333] on button "Next image" at bounding box center [505, 336] width 38 height 50
click at [500, 332] on button "Next image" at bounding box center [505, 336] width 38 height 50
click at [502, 335] on button "Next image" at bounding box center [505, 336] width 38 height 50
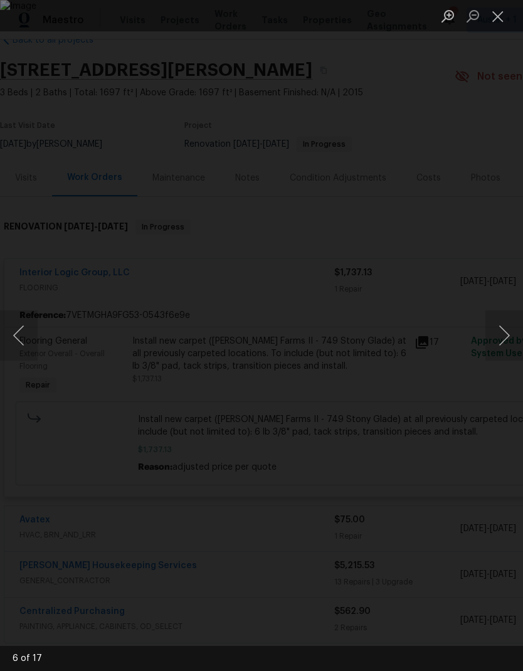
click at [500, 334] on button "Next image" at bounding box center [505, 336] width 38 height 50
click at [505, 339] on button "Next image" at bounding box center [505, 336] width 38 height 50
click at [504, 339] on button "Next image" at bounding box center [505, 336] width 38 height 50
click at [506, 12] on button "Close lightbox" at bounding box center [498, 16] width 25 height 22
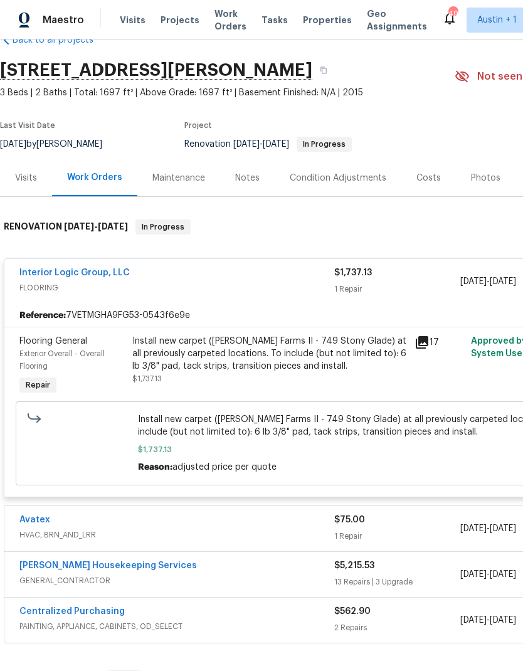
click at [337, 356] on div "Install new carpet (Abshire Farms II - 749 Stony Glade) at all previously carpe…" at bounding box center [269, 354] width 275 height 38
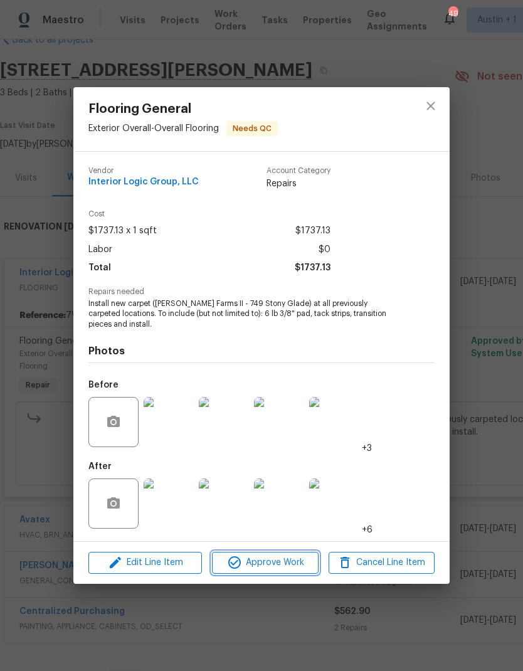
click at [274, 565] on span "Approve Work" at bounding box center [265, 563] width 99 height 16
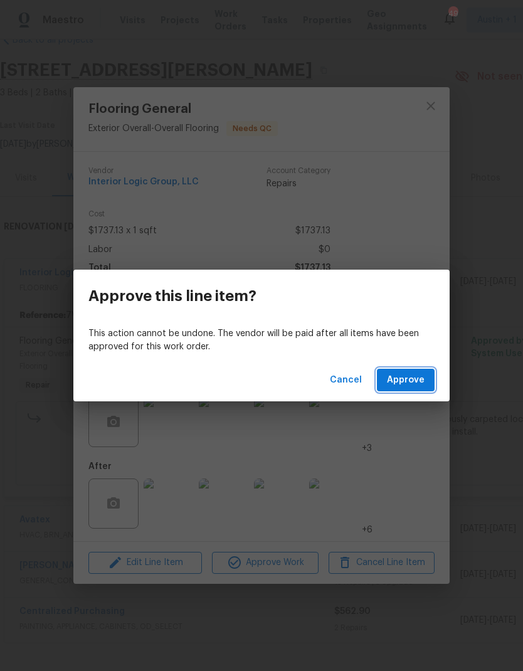
click at [417, 390] on button "Approve" at bounding box center [406, 380] width 58 height 23
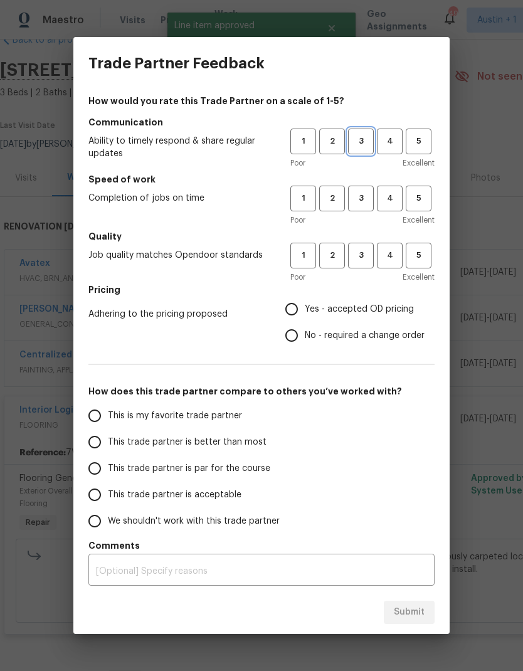
click at [356, 142] on span "3" at bounding box center [361, 141] width 23 height 14
click at [365, 203] on span "3" at bounding box center [361, 198] width 23 height 14
click at [371, 246] on button "3" at bounding box center [361, 256] width 26 height 26
click at [297, 320] on input "Yes - accepted OD pricing" at bounding box center [292, 309] width 26 height 26
radio input "true"
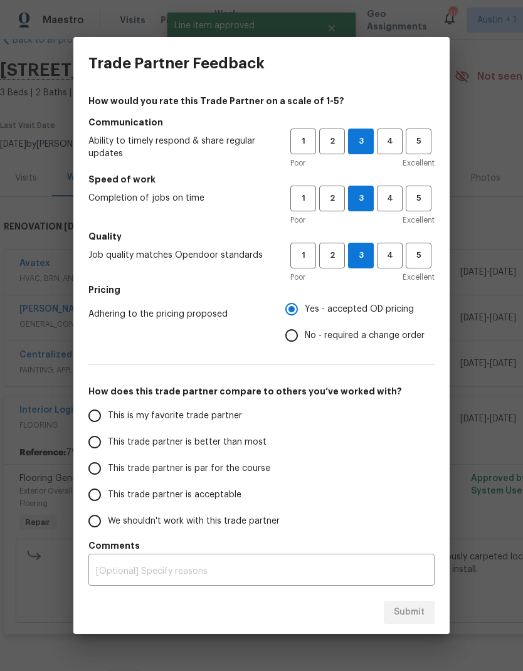
click at [99, 476] on input "This trade partner is par for the course" at bounding box center [95, 469] width 26 height 26
click at [426, 597] on div "Submit" at bounding box center [261, 612] width 376 height 43
click at [428, 615] on button "Submit" at bounding box center [409, 612] width 51 height 23
radio input "true"
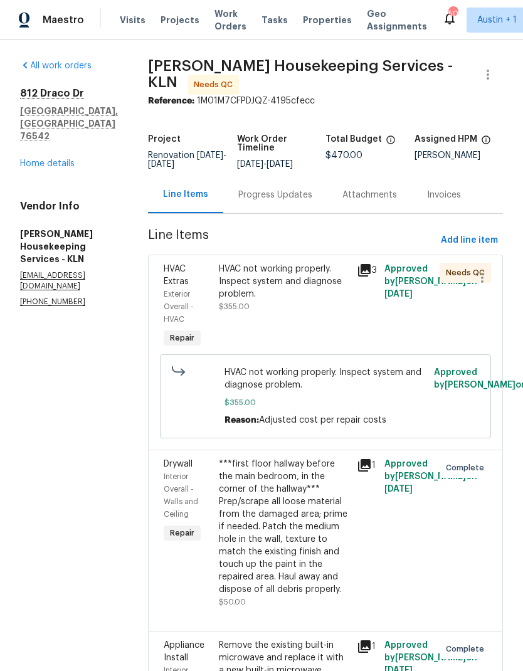
click at [323, 310] on div "HVAC not working properly. Inspect system and diagnose problem. $355.00" at bounding box center [284, 288] width 131 height 50
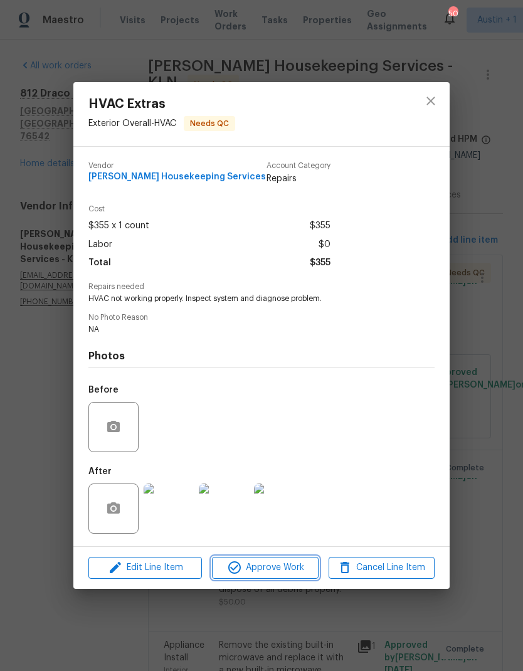
click at [306, 566] on span "Approve Work" at bounding box center [265, 568] width 99 height 16
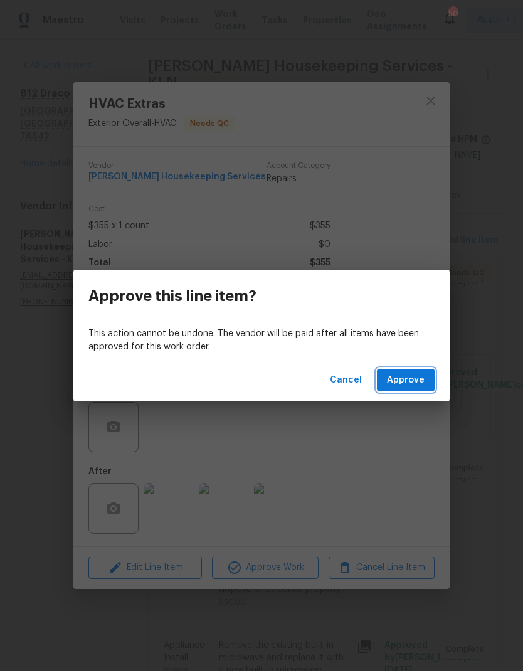
click at [411, 380] on span "Approve" at bounding box center [406, 381] width 38 height 16
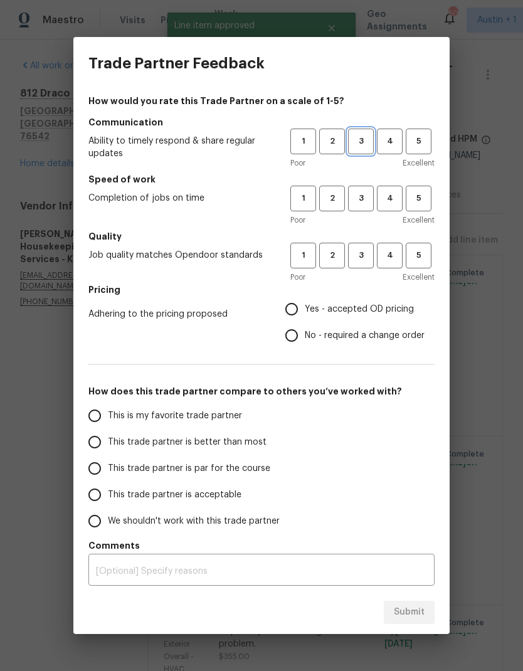
click at [361, 139] on span "3" at bounding box center [361, 141] width 23 height 14
click at [366, 198] on span "3" at bounding box center [361, 198] width 23 height 14
click at [366, 259] on span "3" at bounding box center [361, 255] width 23 height 14
click at [301, 319] on input "Yes - accepted OD pricing" at bounding box center [292, 309] width 26 height 26
radio input "true"
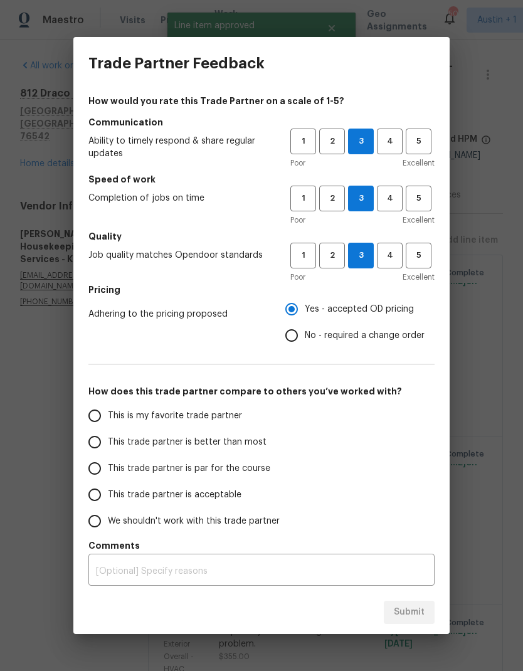
click at [114, 461] on label "This trade partner is par for the course" at bounding box center [181, 469] width 198 height 26
click at [108, 461] on input "This trade partner is par for the course" at bounding box center [95, 469] width 26 height 26
radio input "false"
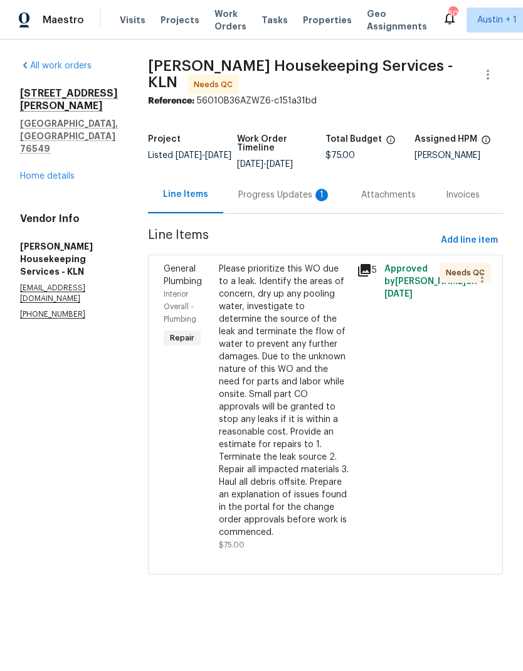
click at [284, 209] on div "Progress Updates 1" at bounding box center [284, 194] width 123 height 37
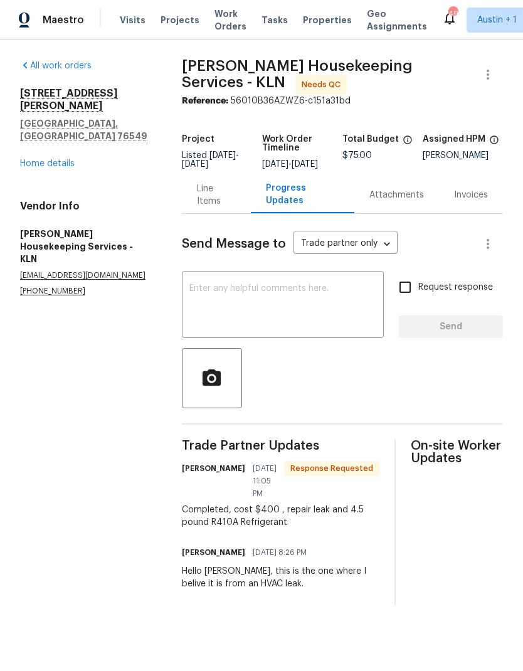
click at [217, 208] on div "Line Items" at bounding box center [217, 195] width 40 height 25
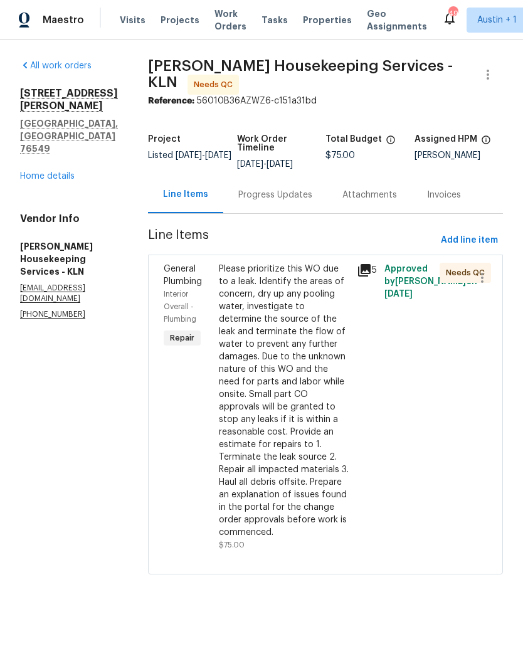
click at [309, 376] on div "Please prioritize this WO due to a leak. Identify the areas of concern, dry up …" at bounding box center [284, 401] width 131 height 276
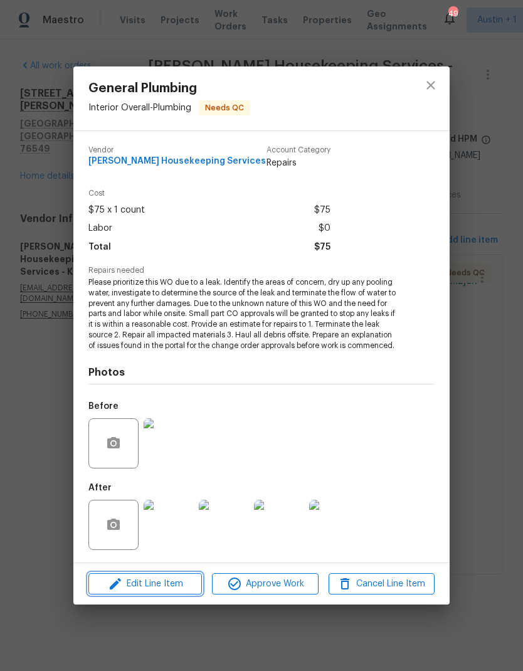
click at [176, 580] on span "Edit Line Item" at bounding box center [145, 585] width 106 height 16
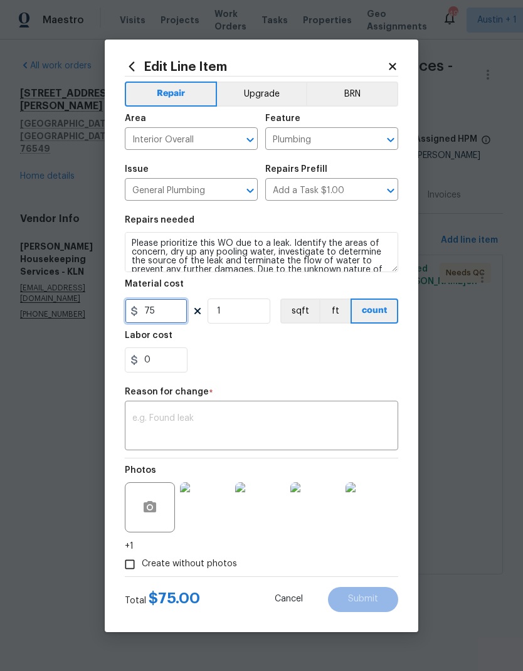
click at [169, 314] on input "75" at bounding box center [156, 311] width 63 height 25
type input "400"
click at [281, 393] on div "Reason for change *" at bounding box center [262, 396] width 274 height 16
click at [280, 393] on div "Reason for change *" at bounding box center [262, 396] width 274 height 16
click at [275, 391] on div "Reason for change *" at bounding box center [262, 396] width 274 height 16
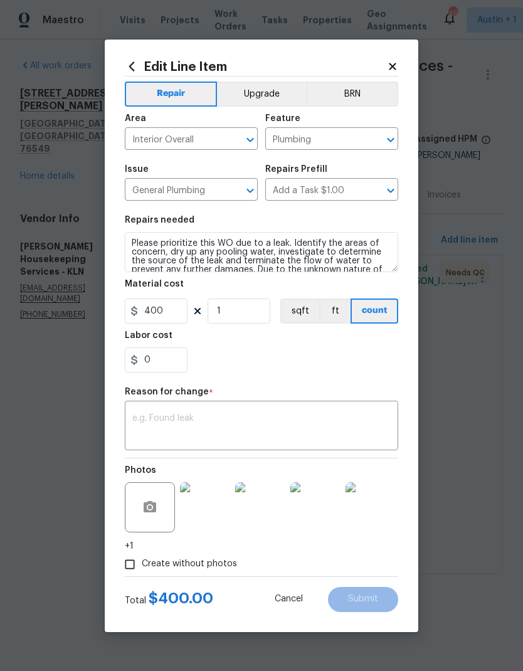
click at [268, 430] on textarea at bounding box center [261, 427] width 259 height 26
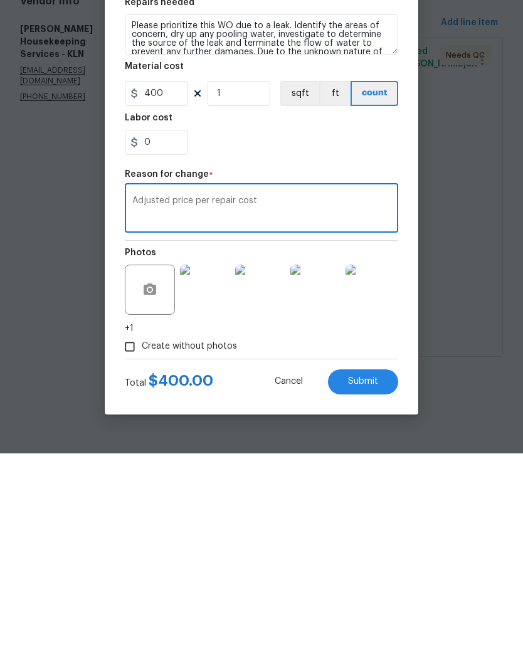
type textarea "Adjusted price per repair cost"
click at [351, 170] on div "Repair Upgrade BRN Area Interior Overall ​ Feature Plumbing ​ Issue General Plu…" at bounding box center [262, 327] width 274 height 500
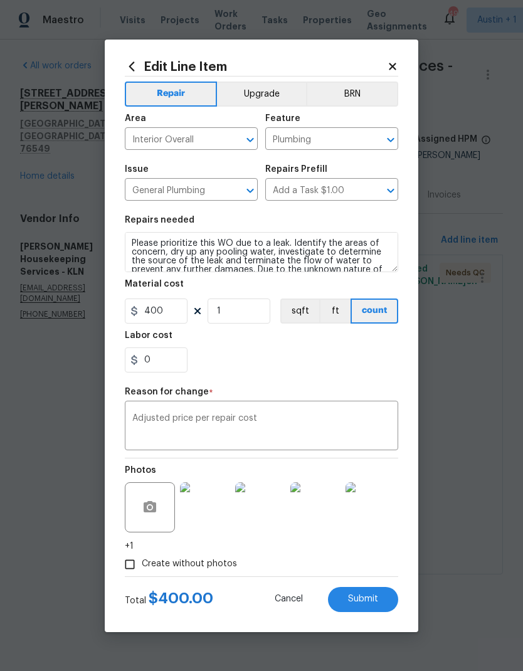
click at [365, 602] on span "Submit" at bounding box center [363, 599] width 30 height 9
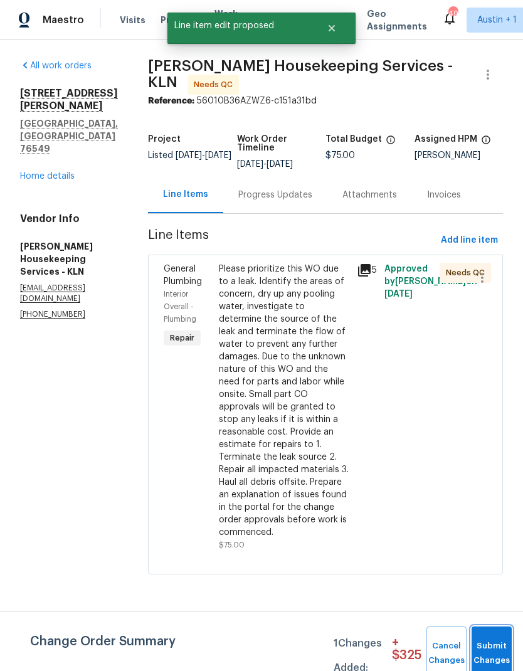
click at [501, 646] on button "Submit Changes" at bounding box center [492, 654] width 40 height 54
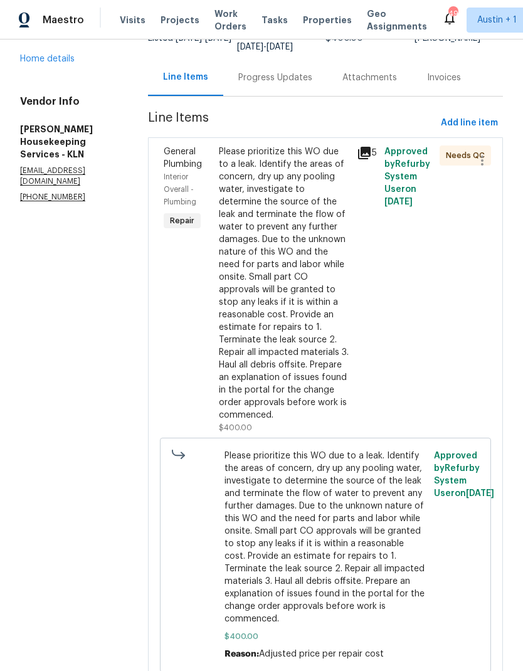
scroll to position [116, 0]
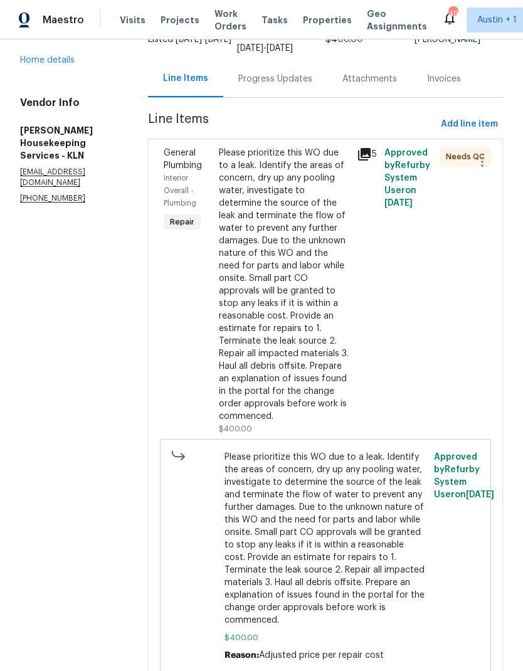
click at [298, 274] on div "Please prioritize this WO due to a leak. Identify the areas of concern, dry up …" at bounding box center [284, 285] width 131 height 276
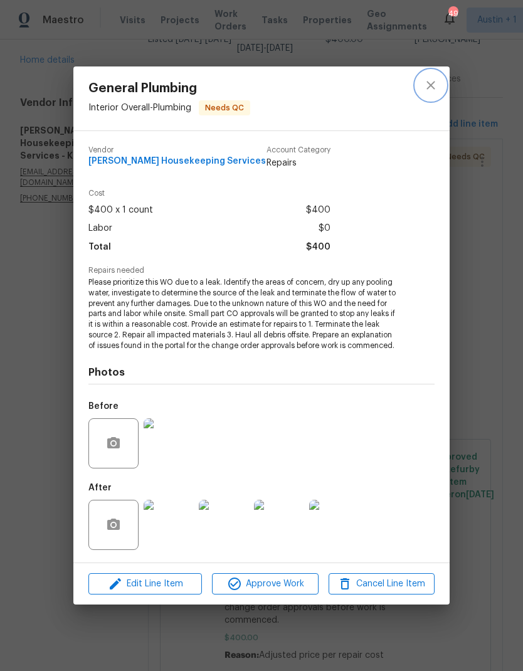
click at [432, 87] on icon "close" at bounding box center [431, 85] width 15 height 15
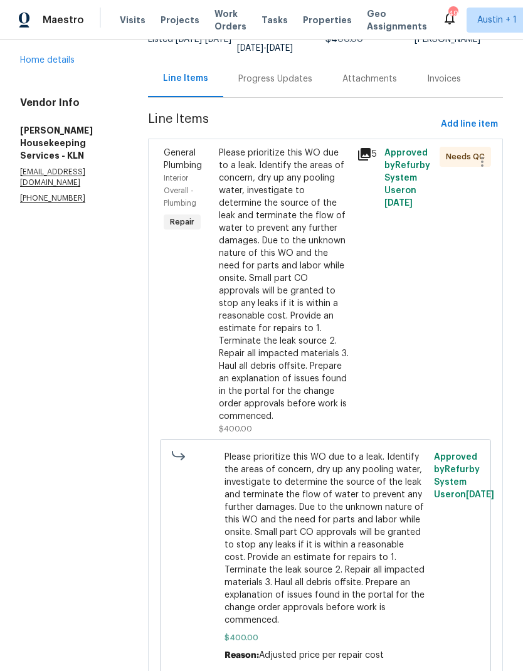
click at [297, 87] on div "Progress Updates" at bounding box center [275, 78] width 104 height 37
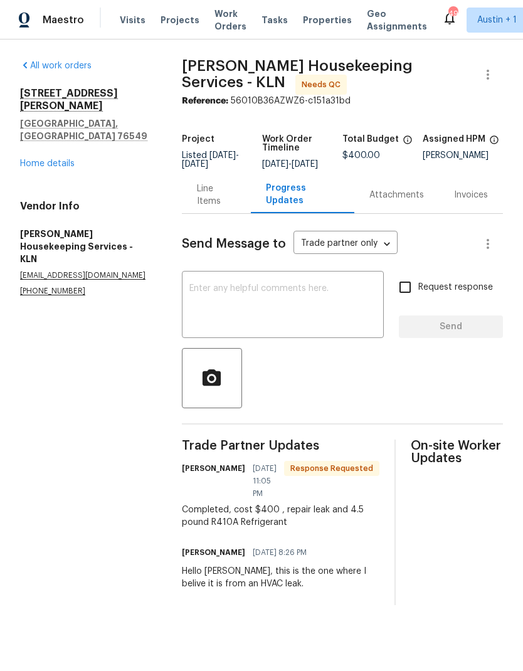
click at [215, 206] on div "Line Items" at bounding box center [217, 195] width 40 height 25
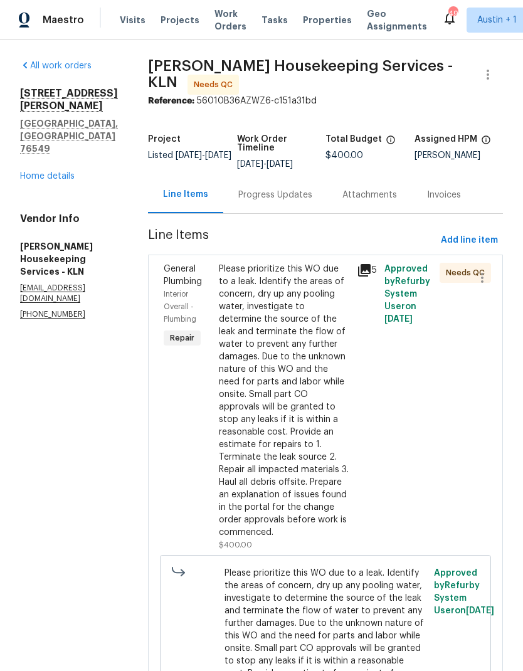
click at [312, 353] on div "Please prioritize this WO due to a leak. Identify the areas of concern, dry up …" at bounding box center [284, 401] width 131 height 276
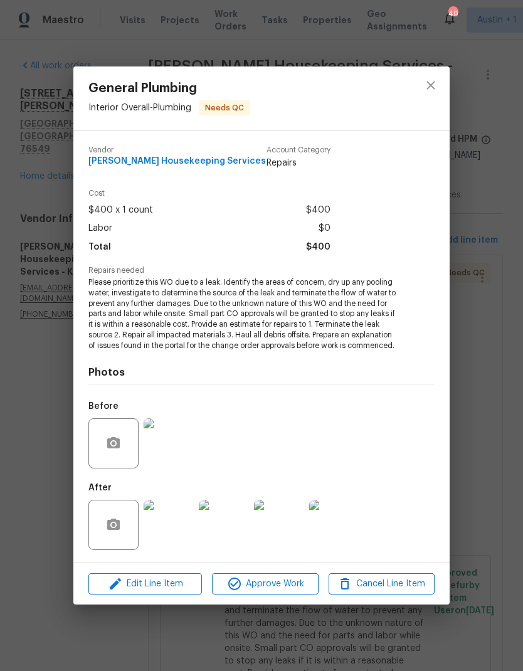
click at [286, 589] on span "Approve Work" at bounding box center [265, 585] width 99 height 16
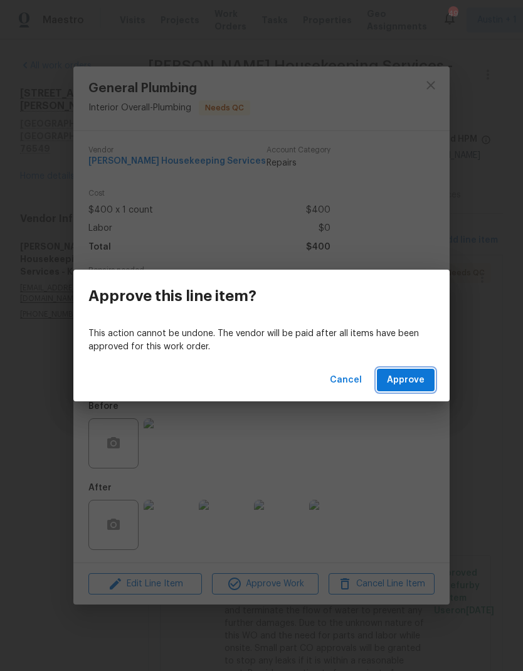
click at [424, 385] on span "Approve" at bounding box center [406, 381] width 38 height 16
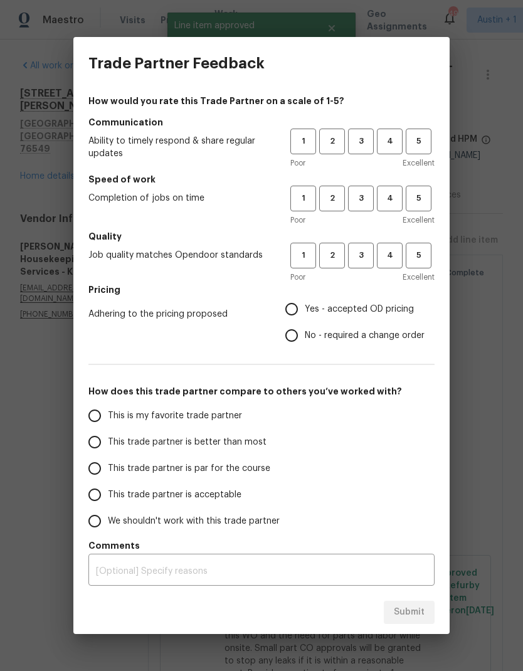
click at [366, 135] on span "3" at bounding box center [361, 141] width 23 height 14
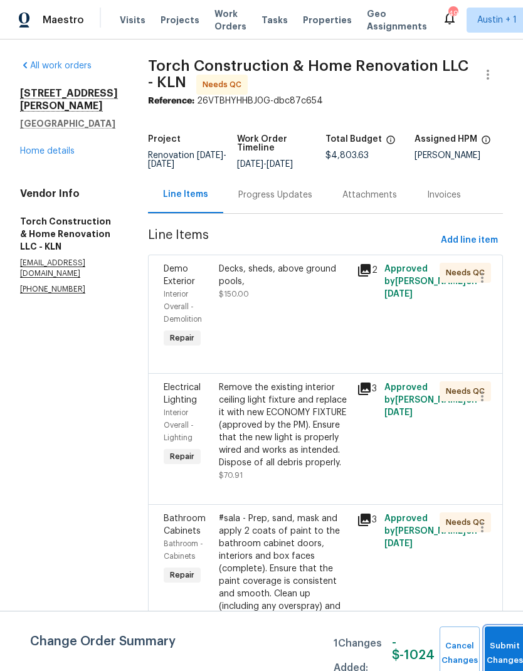
click at [497, 661] on span "Submit Changes" at bounding box center [505, 653] width 28 height 29
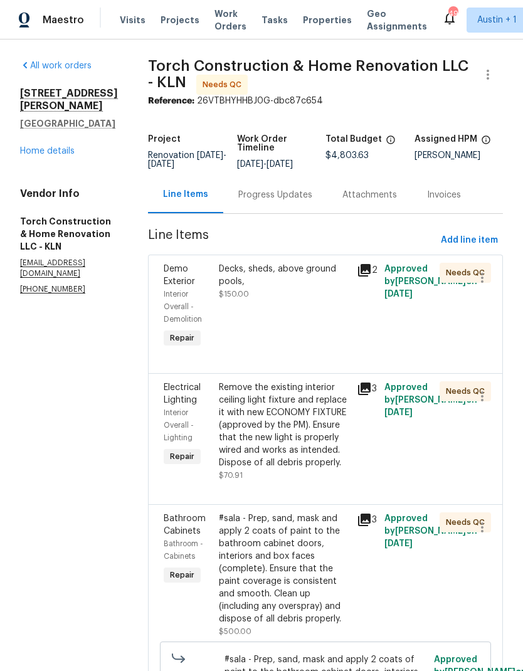
click at [291, 283] on div "Decks, sheds, above ground pools," at bounding box center [284, 275] width 131 height 25
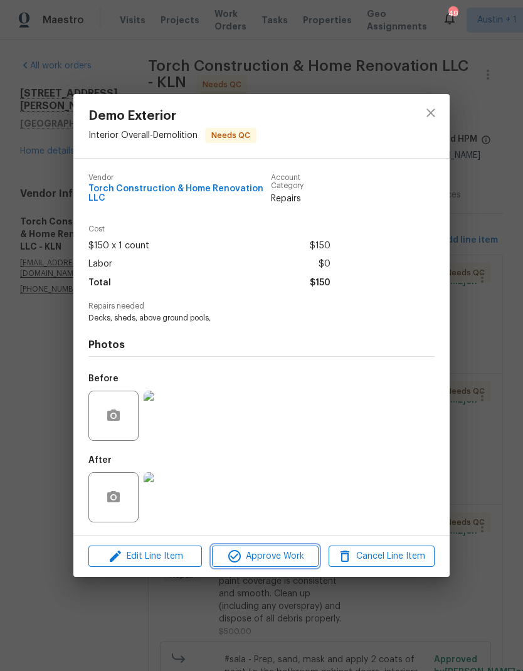
click at [287, 563] on span "Approve Work" at bounding box center [265, 557] width 99 height 16
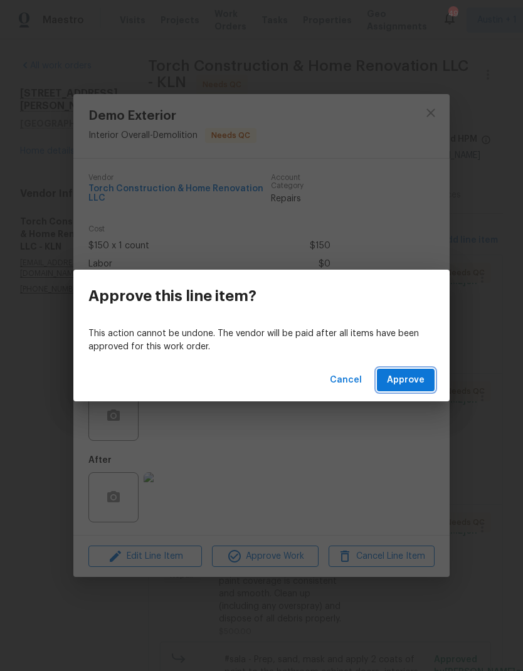
click at [403, 383] on span "Approve" at bounding box center [406, 381] width 38 height 16
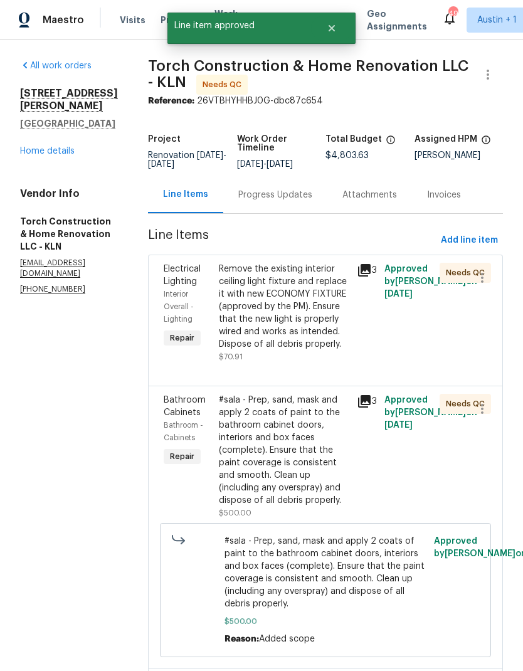
click at [312, 331] on div "Remove the existing interior ceiling light fixture and replace it with new ECON…" at bounding box center [284, 307] width 131 height 88
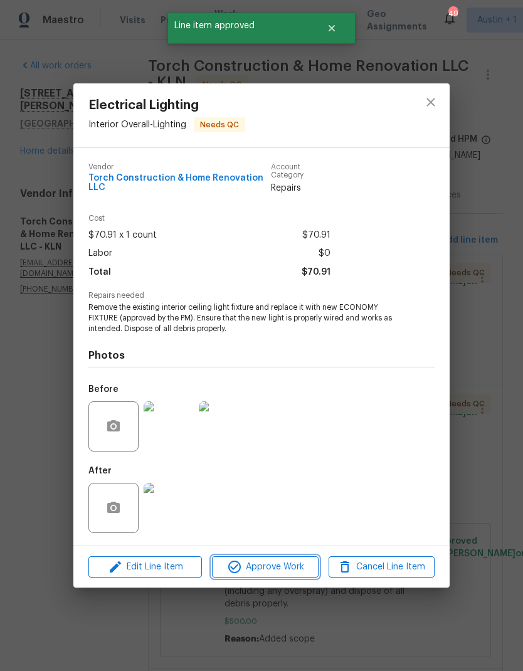
click at [304, 575] on span "Approve Work" at bounding box center [265, 568] width 99 height 16
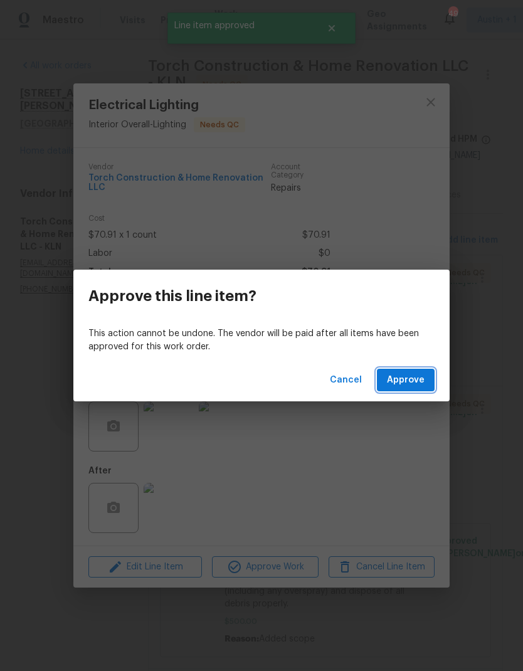
click at [412, 387] on span "Approve" at bounding box center [406, 381] width 38 height 16
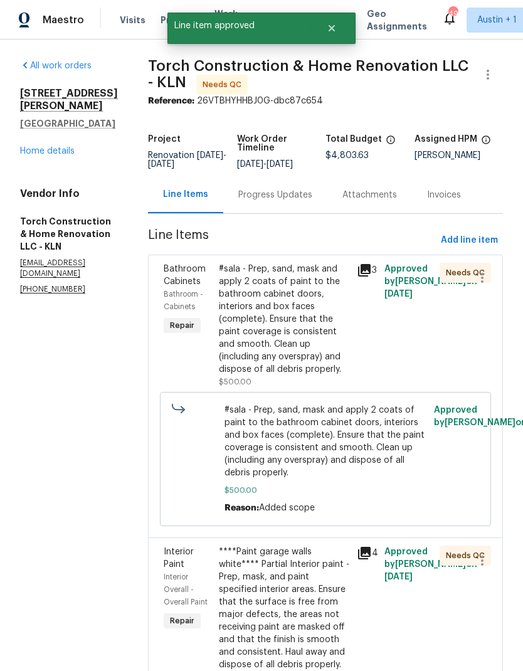
click at [301, 353] on div "#sala - Prep, sand, mask and apply 2 coats of paint to the bathroom cabinet doo…" at bounding box center [284, 319] width 131 height 113
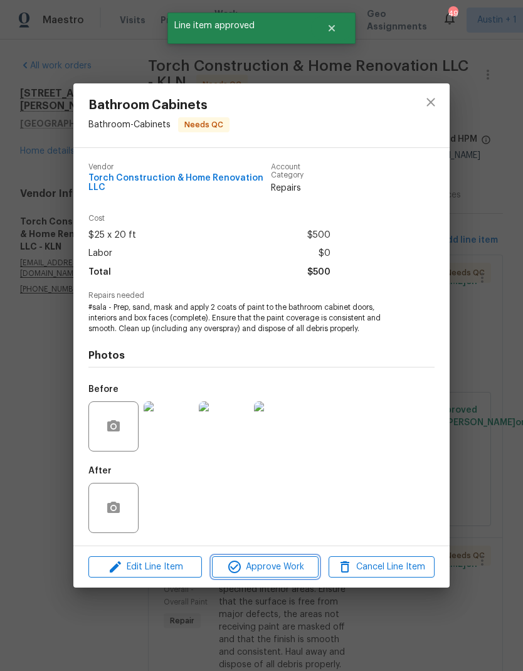
click at [288, 563] on span "Approve Work" at bounding box center [265, 568] width 99 height 16
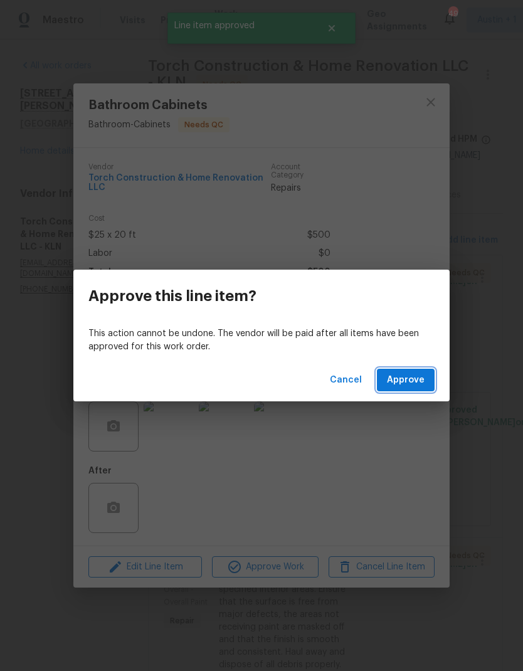
click at [408, 382] on span "Approve" at bounding box center [406, 381] width 38 height 16
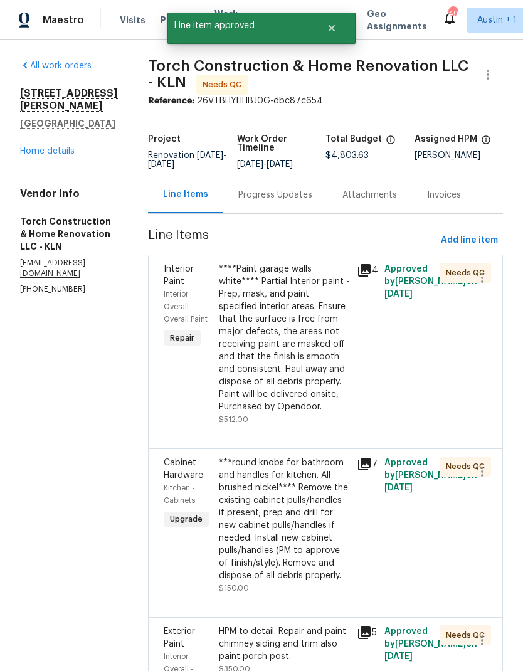
click at [294, 326] on div "****Paint garage walls white**** Partial Interior paint - Prep, mask, and paint…" at bounding box center [284, 338] width 131 height 151
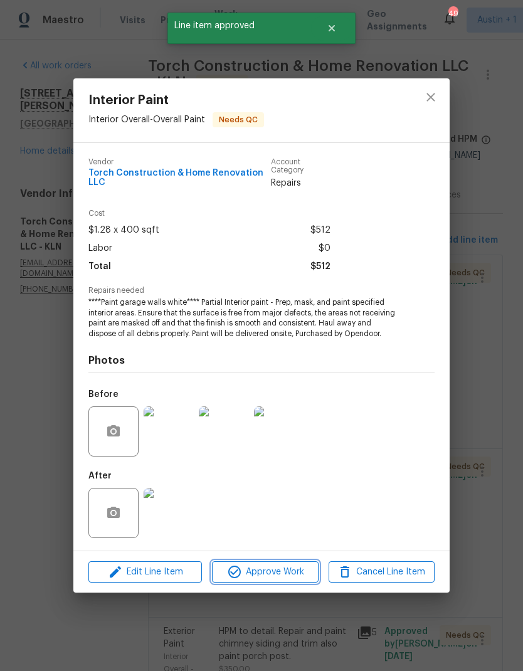
click at [294, 572] on span "Approve Work" at bounding box center [265, 573] width 99 height 16
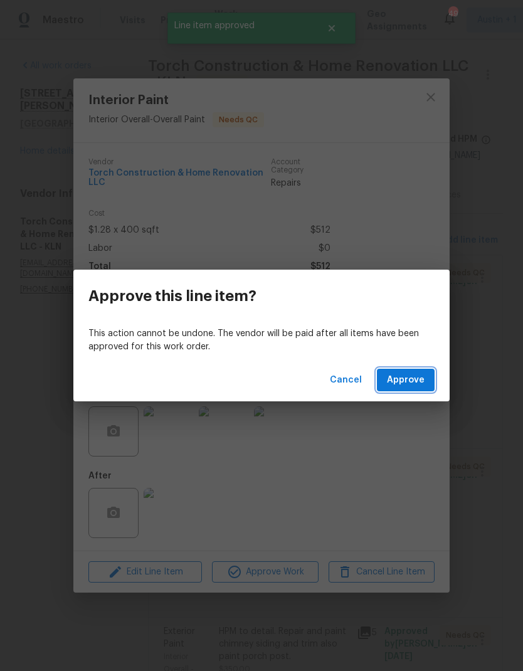
click at [380, 384] on button "Approve" at bounding box center [406, 380] width 58 height 23
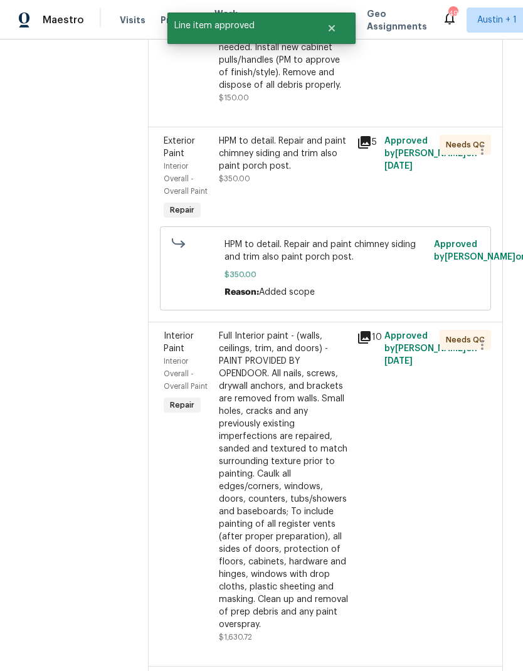
scroll to position [284, 0]
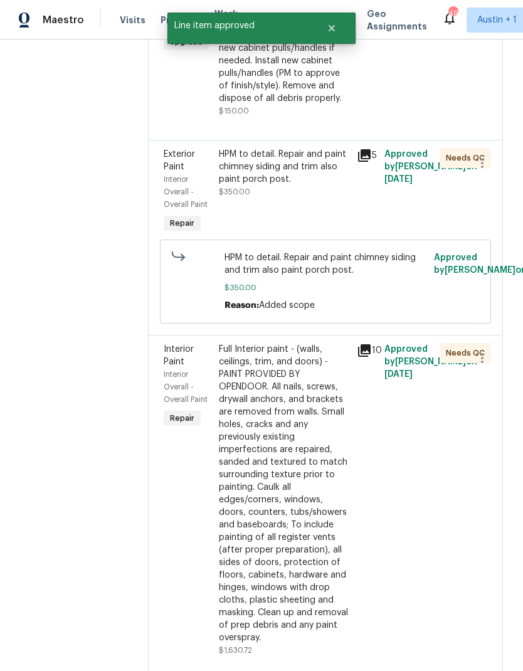
click at [318, 102] on div "***round knobs for bathroom and handles for kitchen. All brushed nickel**** Rem…" at bounding box center [284, 41] width 131 height 125
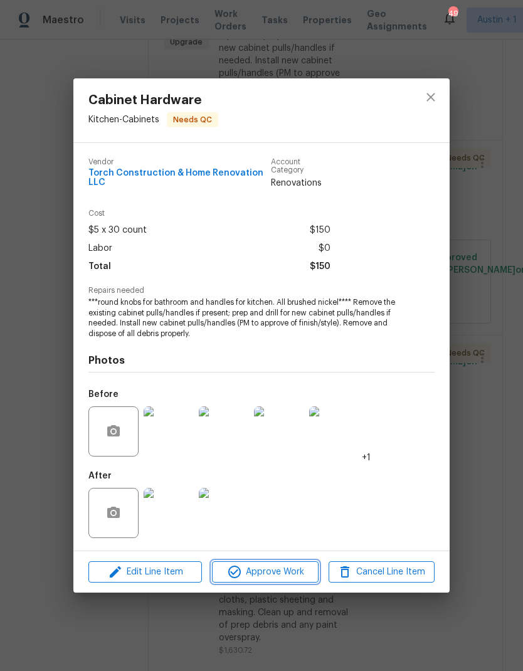
click at [274, 582] on button "Approve Work" at bounding box center [265, 573] width 106 height 22
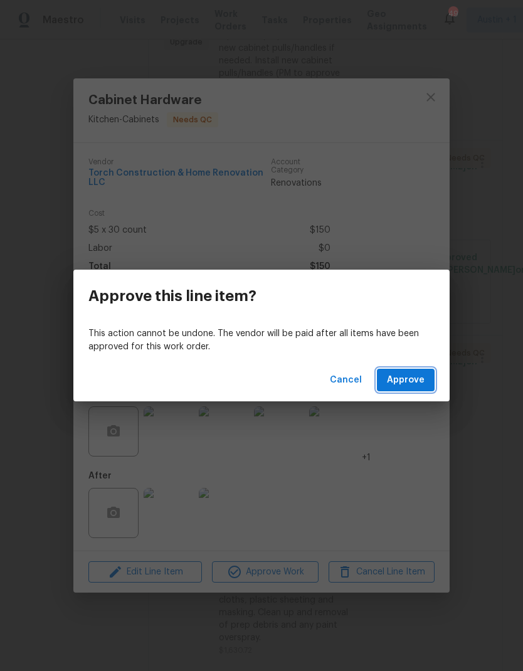
click at [421, 382] on span "Approve" at bounding box center [406, 381] width 38 height 16
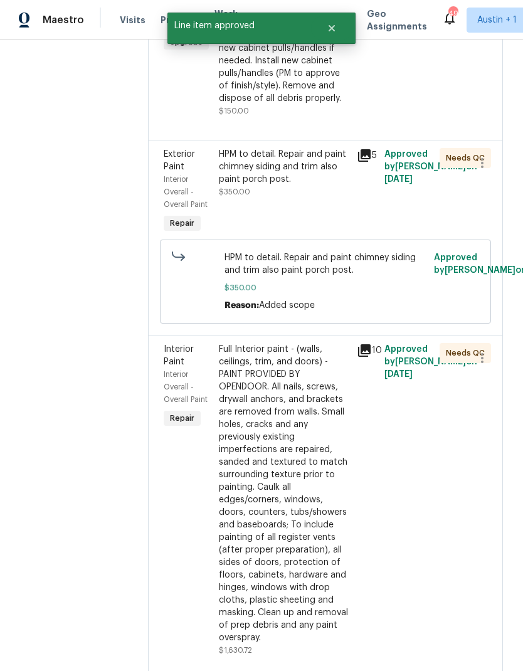
scroll to position [0, 0]
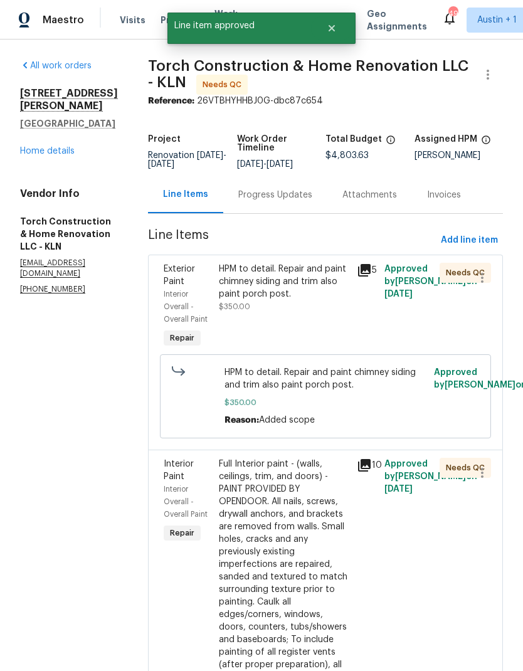
click at [312, 311] on div "HPM to detail. Repair and paint chimney siding and trim also paint porch post. …" at bounding box center [284, 288] width 131 height 50
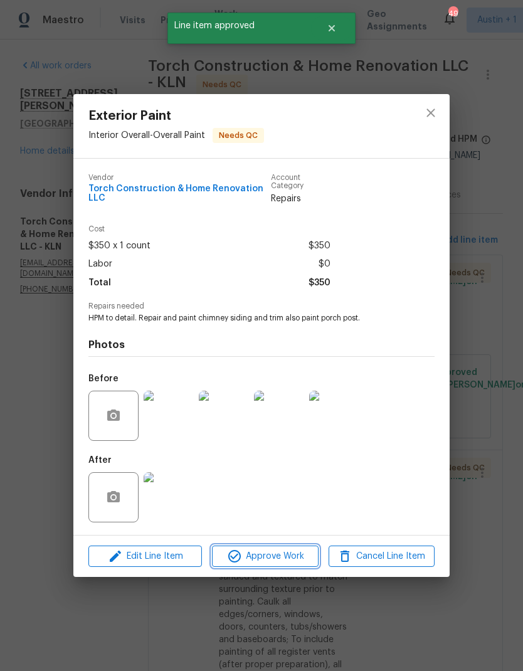
click at [301, 562] on span "Approve Work" at bounding box center [265, 557] width 99 height 16
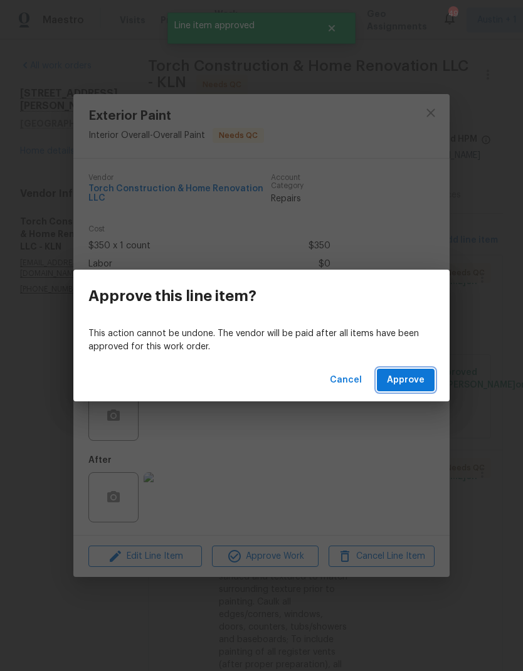
click at [420, 390] on button "Approve" at bounding box center [406, 380] width 58 height 23
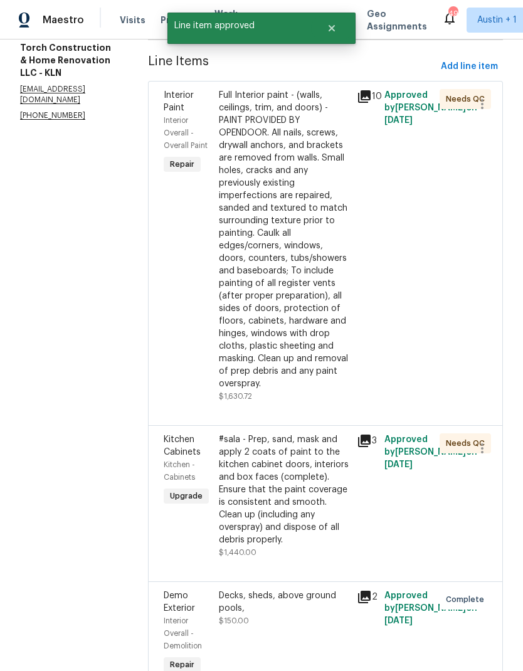
scroll to position [176, 0]
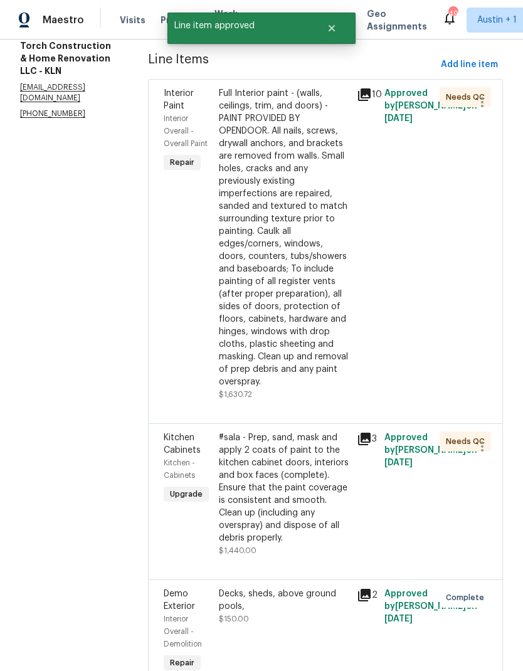
click at [334, 259] on div "Full Interior paint - (walls, ceilings, trim, and doors) - PAINT PROVIDED BY OP…" at bounding box center [284, 237] width 131 height 301
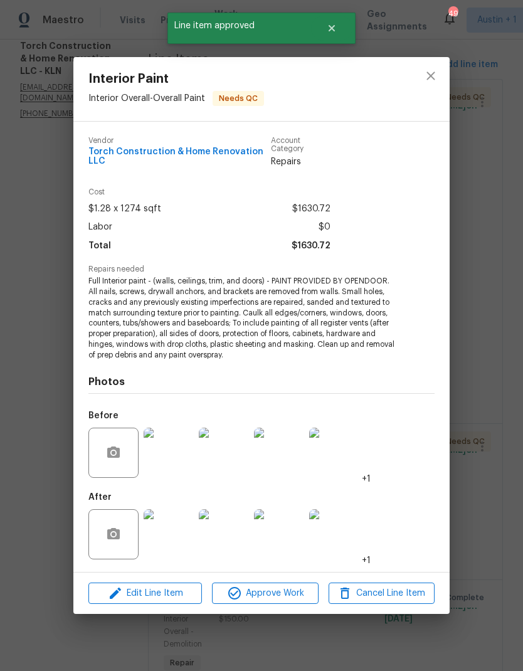
click at [279, 597] on span "Approve Work" at bounding box center [265, 594] width 99 height 16
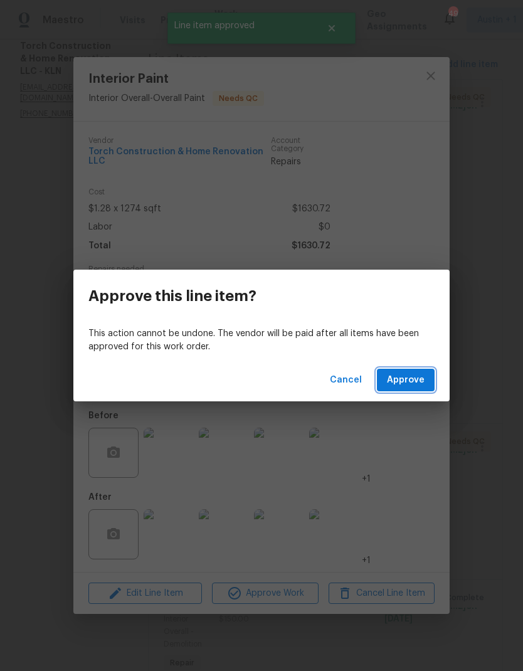
click at [417, 376] on span "Approve" at bounding box center [406, 381] width 38 height 16
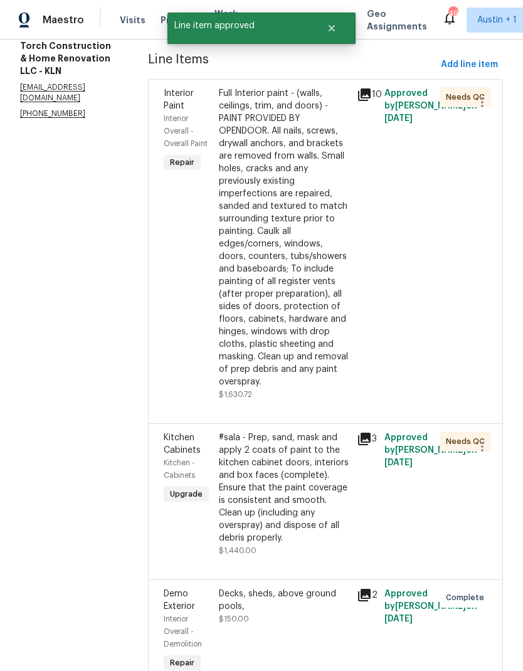
scroll to position [0, 0]
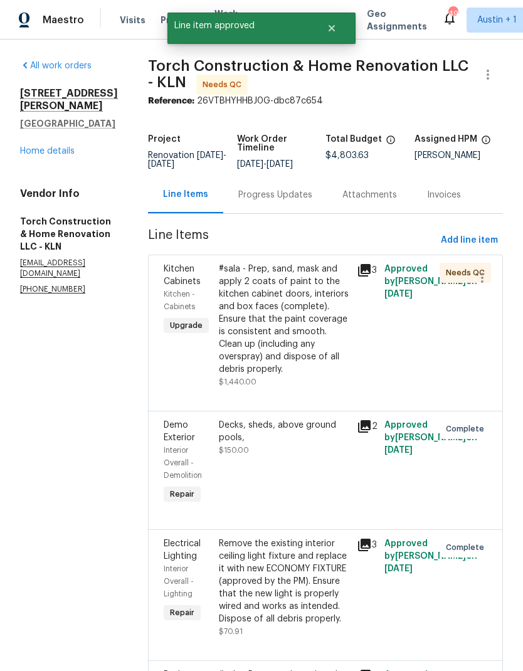
click at [300, 329] on div "#sala - Prep, sand, mask and apply 2 coats of paint to the kitchen cabinet door…" at bounding box center [284, 319] width 131 height 113
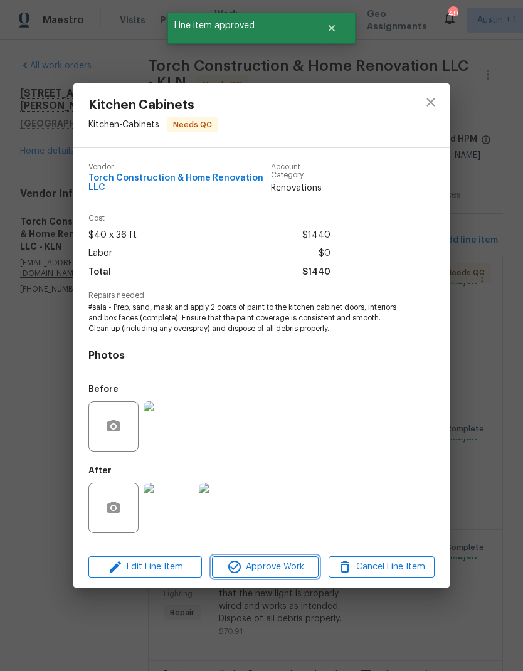
click at [301, 570] on span "Approve Work" at bounding box center [265, 568] width 99 height 16
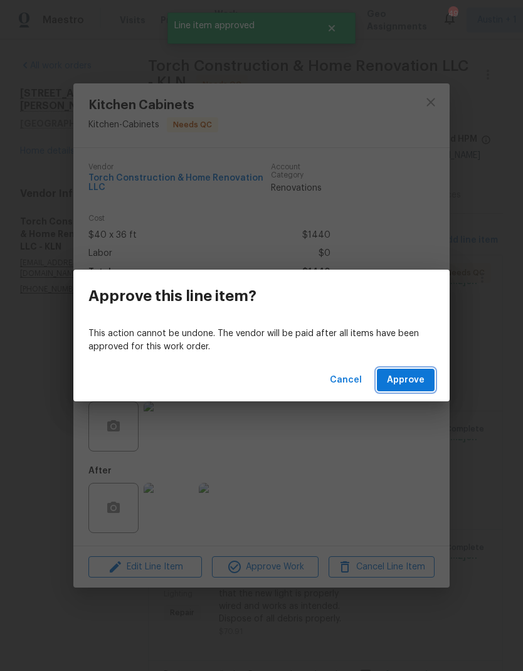
click at [421, 390] on button "Approve" at bounding box center [406, 380] width 58 height 23
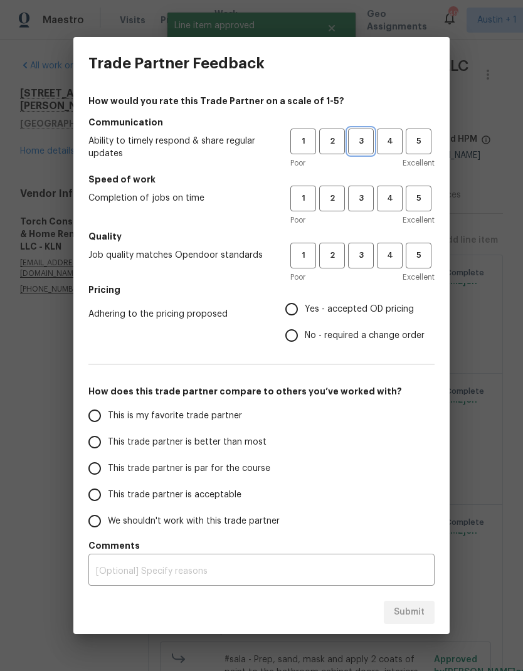
click at [365, 153] on button "3" at bounding box center [361, 142] width 26 height 26
click at [355, 206] on button "3" at bounding box center [361, 199] width 26 height 26
click at [368, 261] on span "3" at bounding box center [361, 255] width 23 height 14
click at [291, 320] on input "Yes - accepted OD pricing" at bounding box center [292, 309] width 26 height 26
radio input "true"
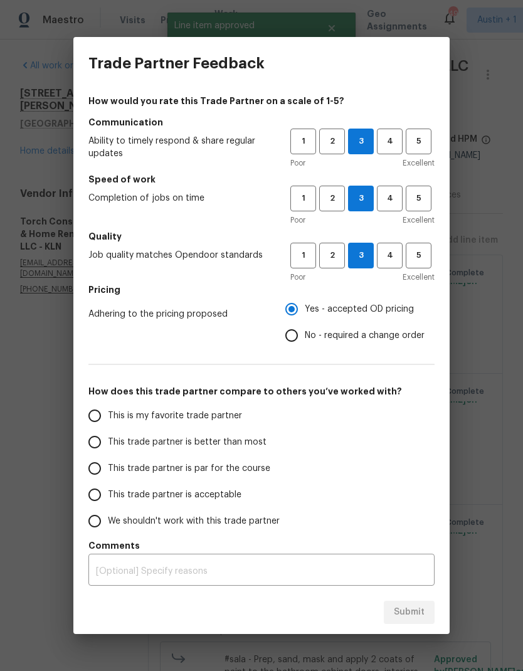
click at [105, 471] on input "This trade partner is par for the course" at bounding box center [95, 469] width 26 height 26
click at [419, 614] on span "Submit" at bounding box center [409, 613] width 31 height 16
radio input "true"
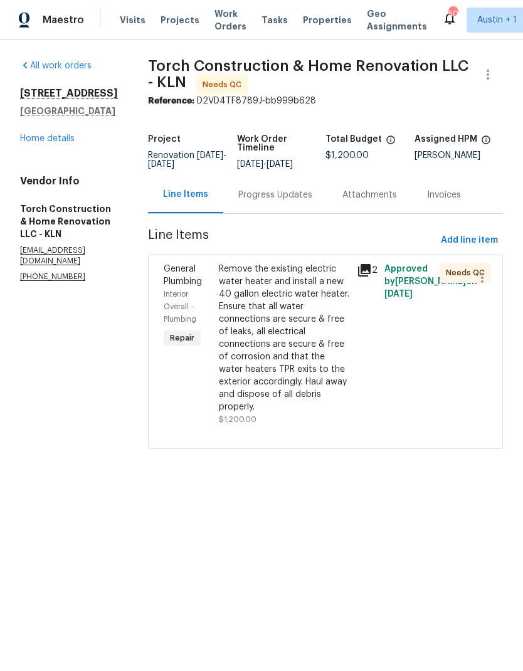
click at [314, 323] on div "Remove the existing electric water heater and install a new 40 gallon electric …" at bounding box center [284, 338] width 131 height 151
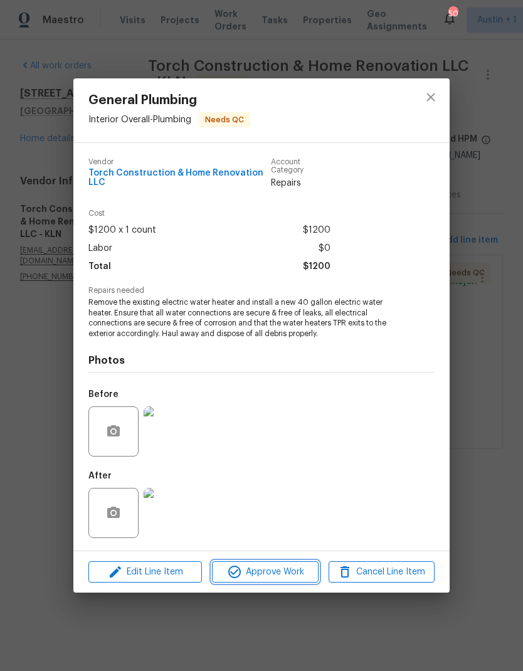
click at [284, 567] on span "Approve Work" at bounding box center [265, 573] width 99 height 16
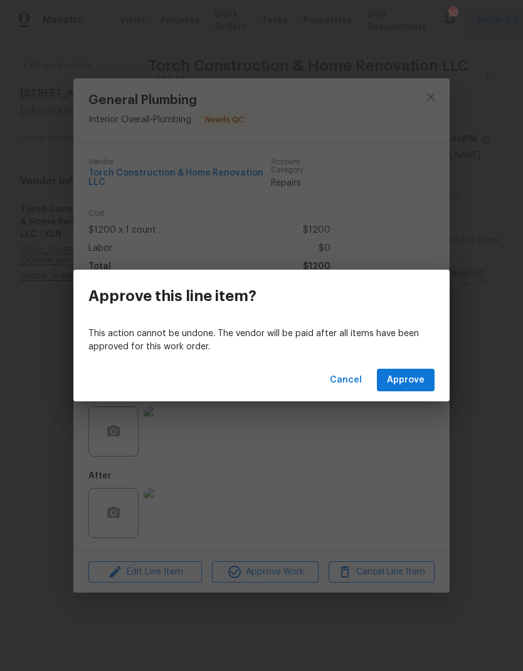
click at [423, 380] on span "Approve" at bounding box center [406, 381] width 38 height 16
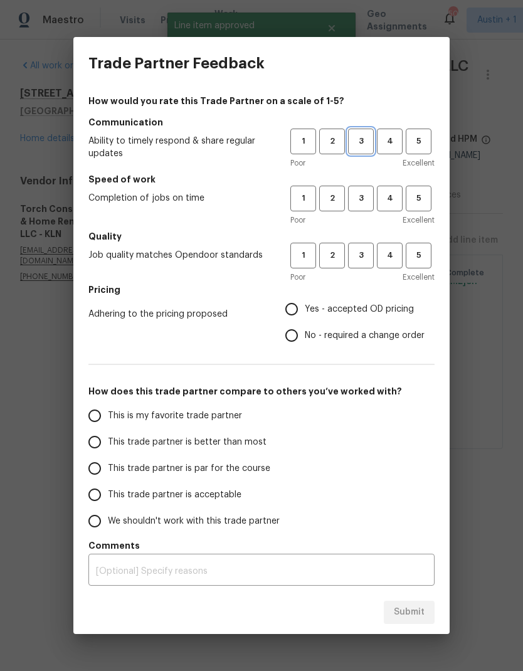
click at [355, 139] on span "3" at bounding box center [361, 141] width 23 height 14
click at [365, 204] on span "3" at bounding box center [361, 198] width 23 height 14
click at [370, 259] on span "3" at bounding box center [361, 255] width 23 height 14
click at [291, 316] on input "Yes - accepted OD pricing" at bounding box center [292, 309] width 26 height 26
radio input "true"
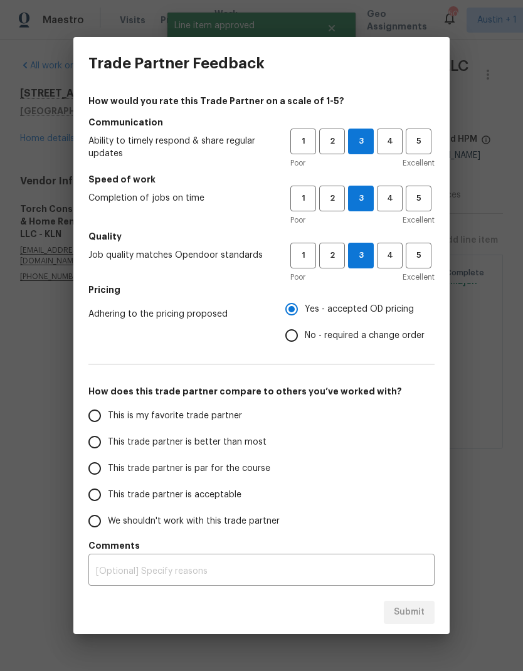
click at [105, 475] on input "This trade partner is par for the course" at bounding box center [95, 469] width 26 height 26
click at [402, 609] on span "Submit" at bounding box center [409, 613] width 31 height 16
radio input "true"
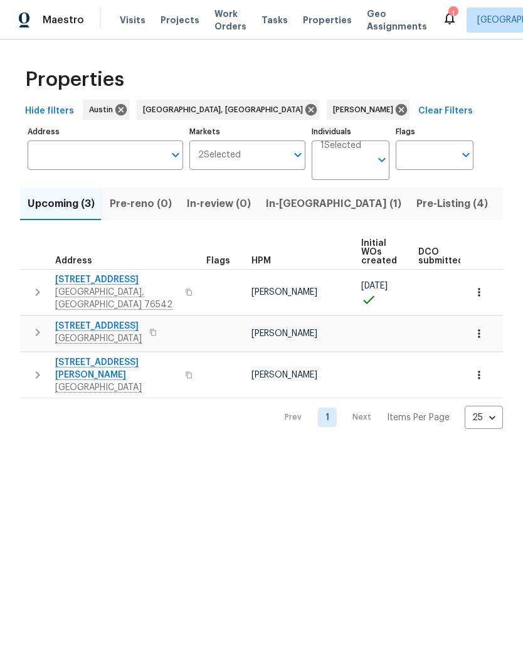
click at [409, 215] on button "Pre-Listing (4)" at bounding box center [452, 204] width 87 height 33
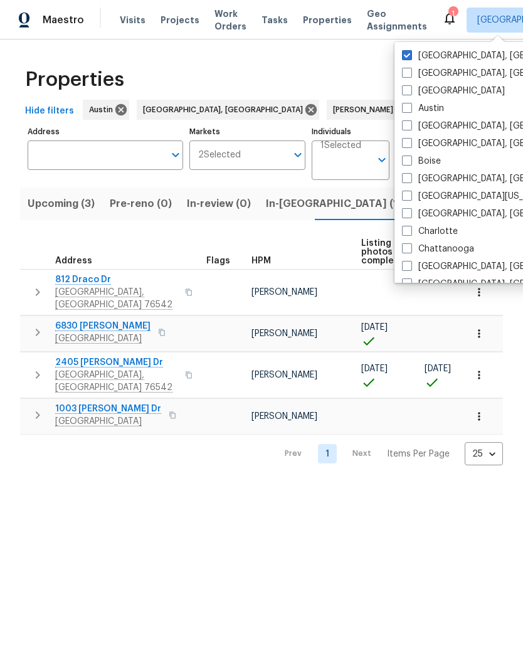
click at [329, 59] on div "Properties Hide filters Austin Killeen, TX Nelson Figueroa Clear Filters Addres…" at bounding box center [261, 263] width 523 height 446
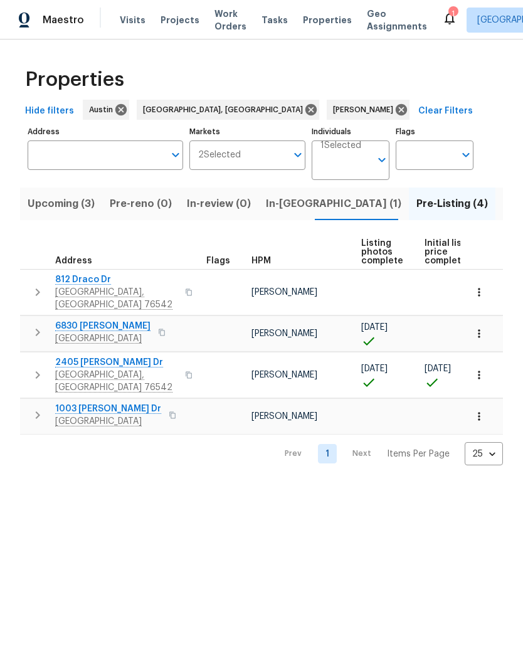
click at [286, 213] on span "In-reno (1)" at bounding box center [334, 204] width 136 height 18
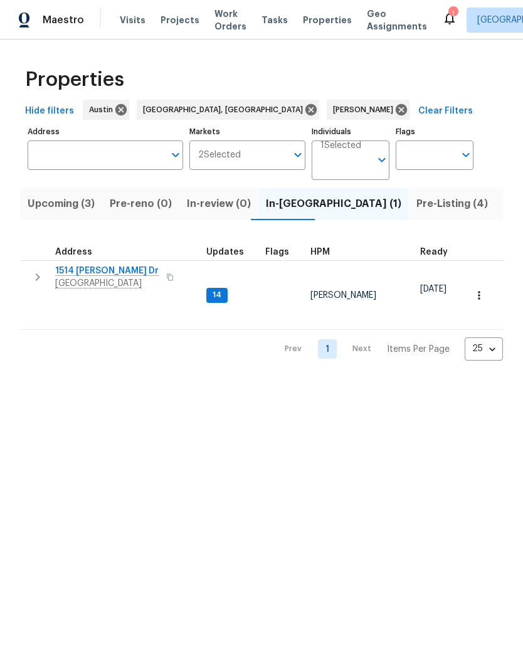
click at [96, 271] on span "1514 Barcus Dr" at bounding box center [107, 271] width 104 height 13
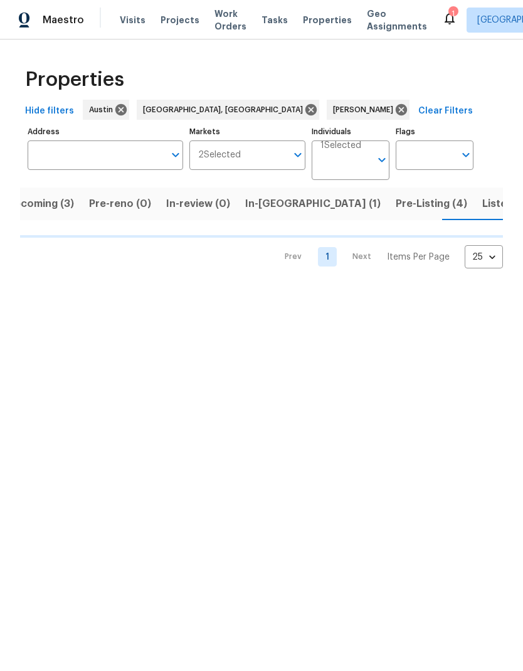
scroll to position [0, 22]
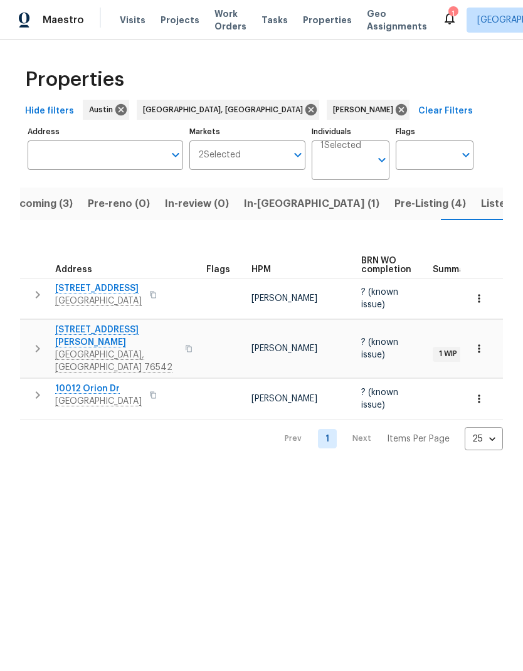
click at [476, 304] on icon "button" at bounding box center [479, 298] width 13 height 13
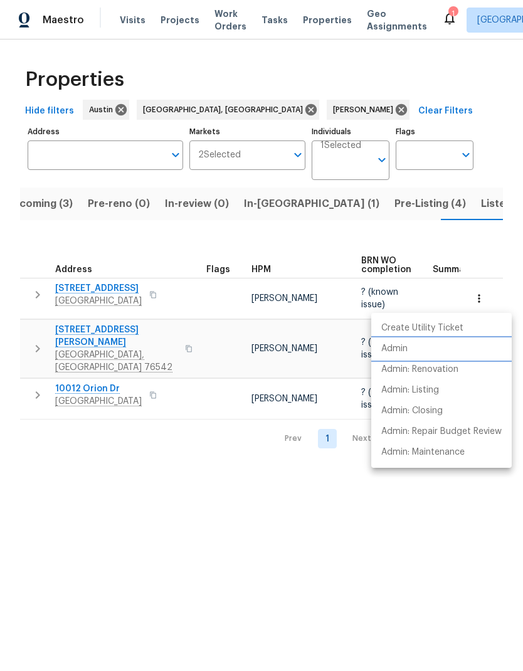
click at [442, 356] on li "Admin" at bounding box center [441, 349] width 141 height 21
click at [378, 492] on div at bounding box center [261, 335] width 523 height 671
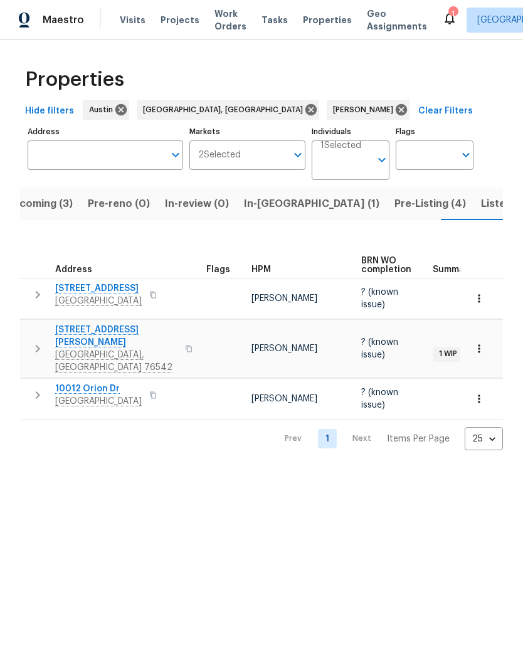
click at [395, 204] on span "Pre-Listing (4)" at bounding box center [431, 204] width 72 height 18
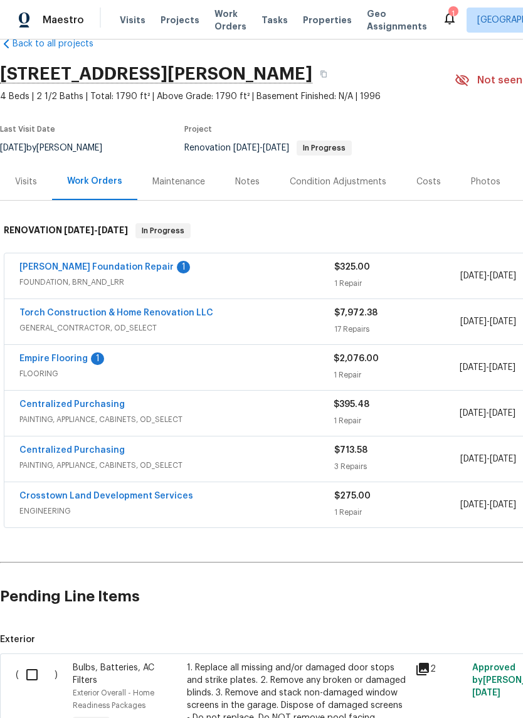
scroll to position [29, 0]
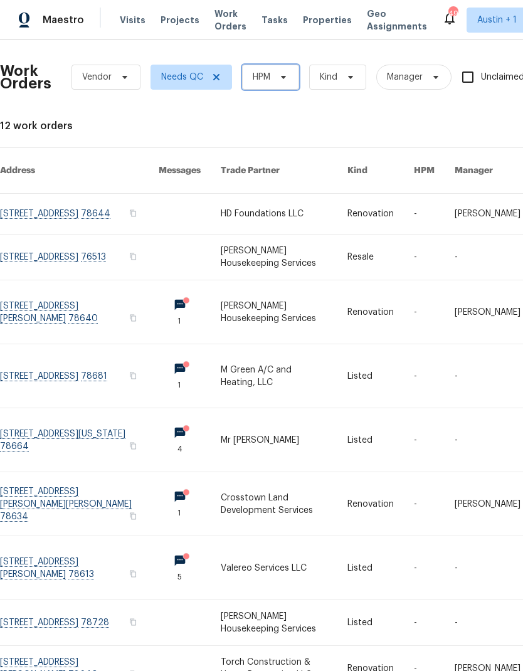
click at [273, 78] on span "HPM" at bounding box center [270, 77] width 57 height 25
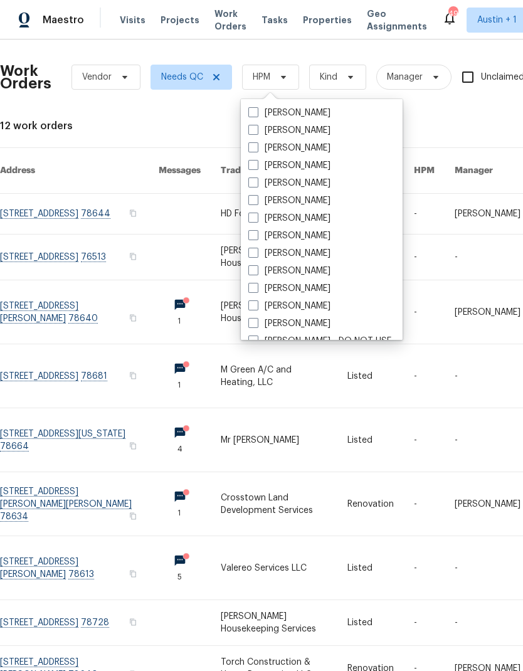
click at [260, 309] on label "[PERSON_NAME]" at bounding box center [289, 306] width 82 height 13
click at [257, 308] on input "[PERSON_NAME]" at bounding box center [252, 304] width 8 height 8
checkbox input "true"
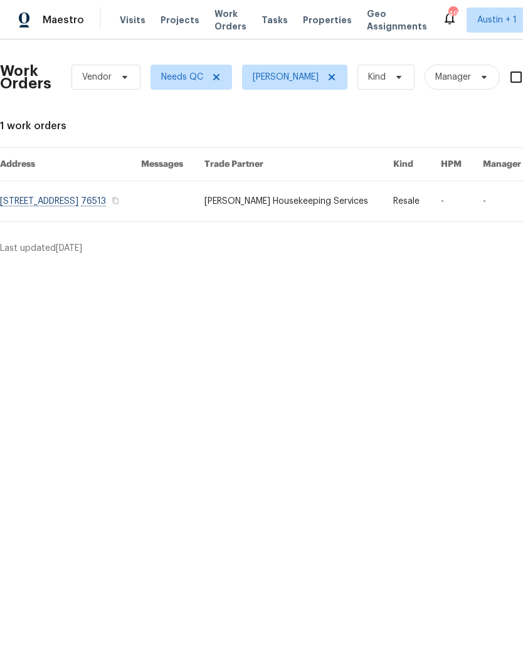
click at [245, 205] on link at bounding box center [299, 201] width 189 height 40
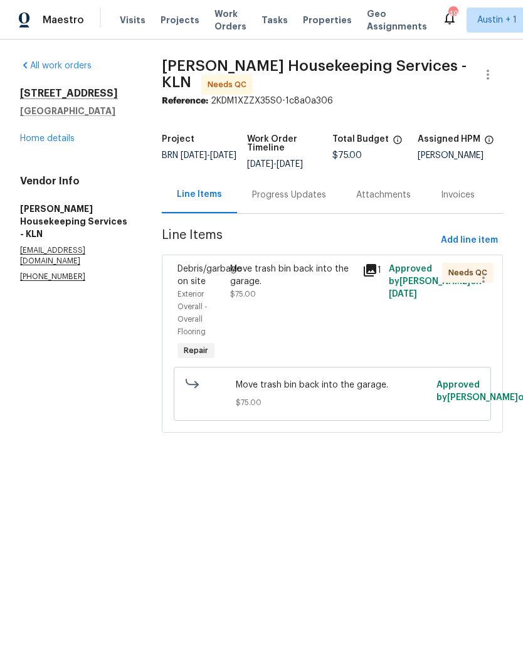
click at [321, 279] on div "Move trash bin back into the garage." at bounding box center [292, 275] width 125 height 25
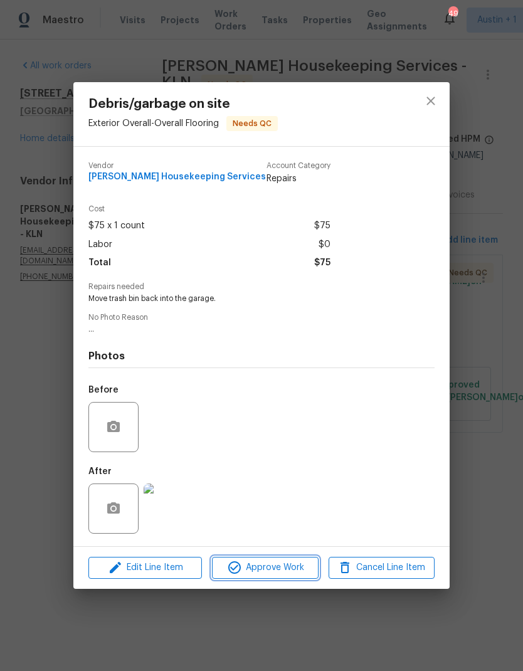
click at [275, 562] on span "Approve Work" at bounding box center [265, 568] width 99 height 16
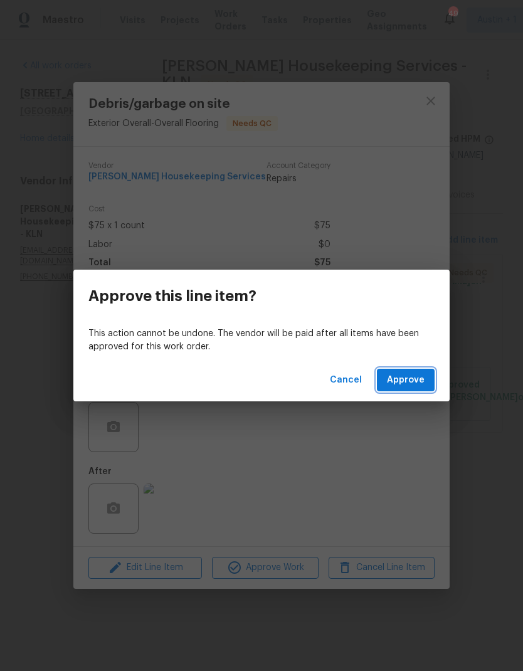
click at [404, 373] on span "Approve" at bounding box center [406, 381] width 38 height 16
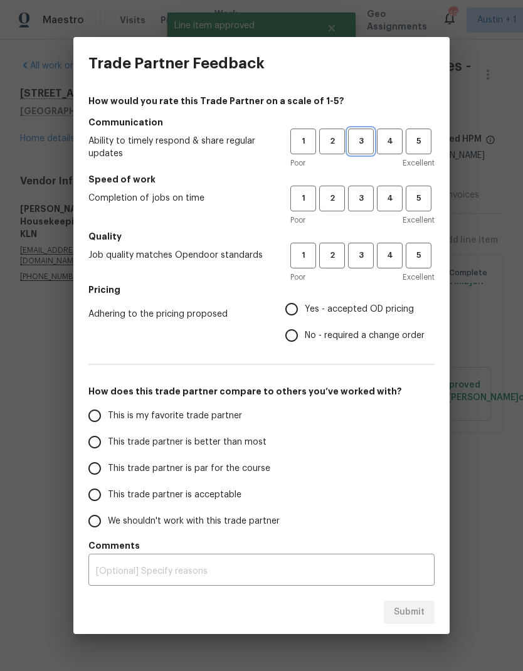
click at [363, 141] on span "3" at bounding box center [361, 141] width 23 height 14
click at [361, 194] on span "3" at bounding box center [361, 198] width 23 height 14
click at [366, 251] on span "3" at bounding box center [361, 255] width 23 height 14
click at [299, 313] on input "Yes - accepted OD pricing" at bounding box center [292, 309] width 26 height 26
radio input "true"
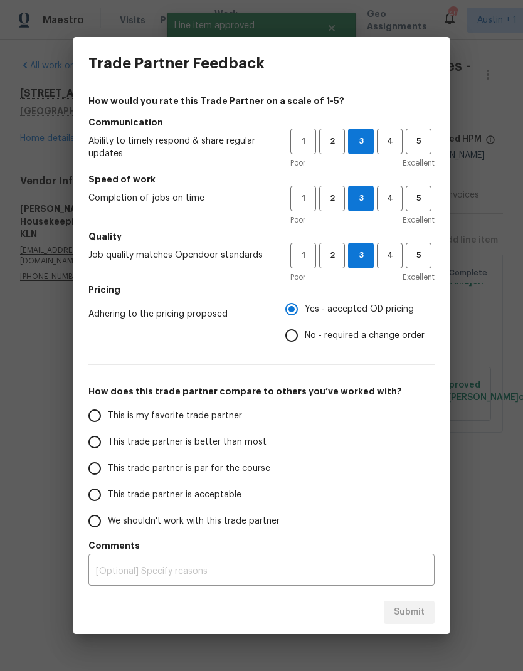
click at [91, 476] on input "This trade partner is par for the course" at bounding box center [95, 469] width 26 height 26
click at [407, 611] on span "Submit" at bounding box center [409, 613] width 31 height 16
radio input "true"
